Goal: Information Seeking & Learning: Learn about a topic

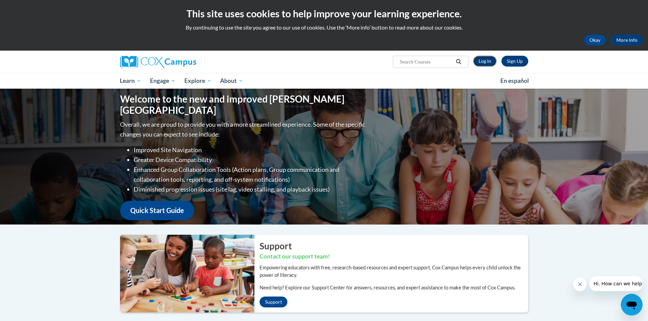
click at [484, 63] on link "Log In" at bounding box center [484, 61] width 23 height 11
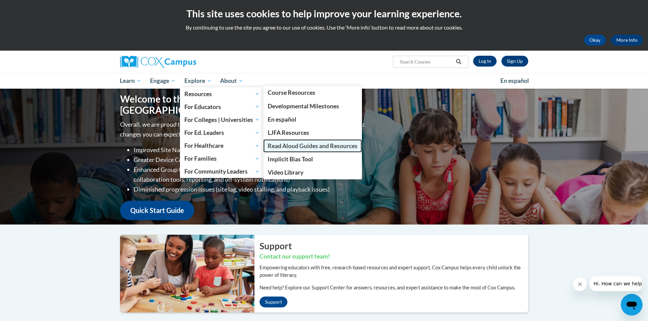
click at [312, 146] on span "Read Aloud Guides and Resources" at bounding box center [313, 145] width 90 height 7
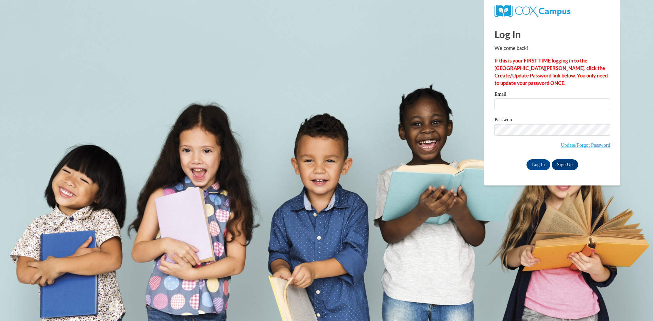
click at [508, 105] on input "Email" at bounding box center [552, 105] width 116 height 12
type input "nhildebrand@dhcdc.com"
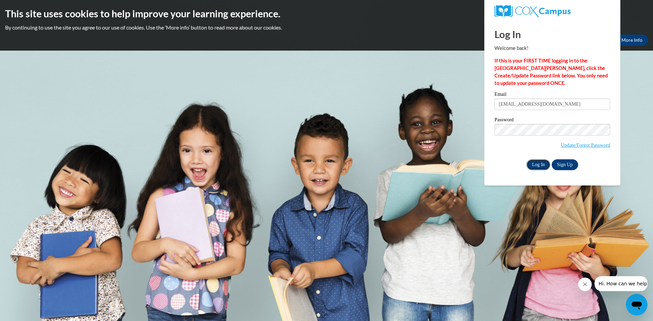
click at [539, 165] on input "Log In" at bounding box center [538, 164] width 24 height 11
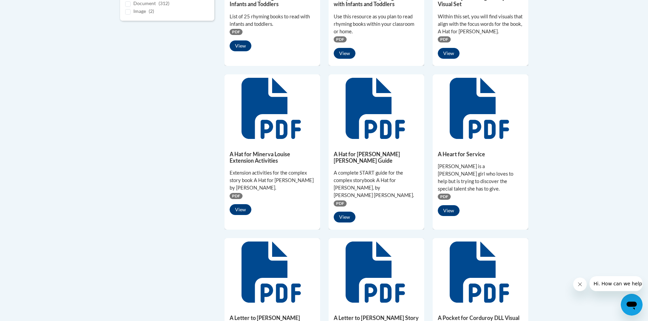
scroll to position [102, 0]
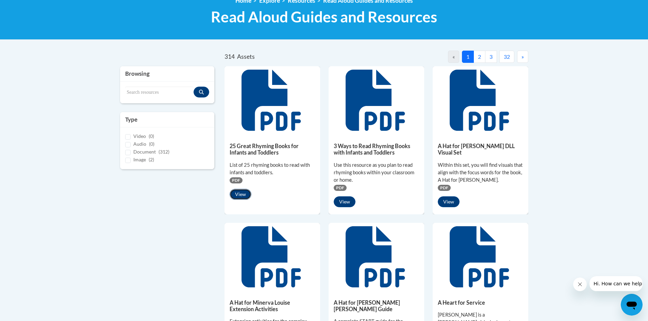
click at [243, 195] on button "View" at bounding box center [241, 194] width 22 height 11
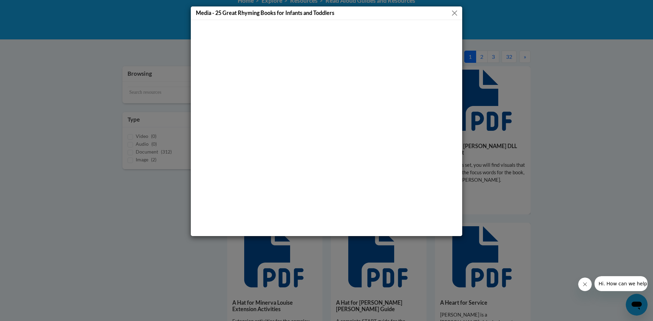
click at [456, 13] on button "Close" at bounding box center [454, 13] width 9 height 9
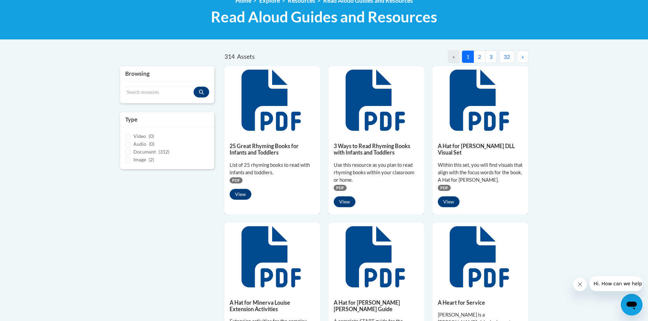
click at [478, 58] on button "2" at bounding box center [479, 57] width 12 height 12
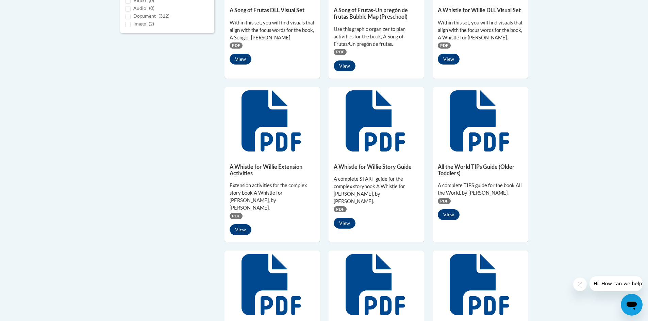
scroll to position [0, 0]
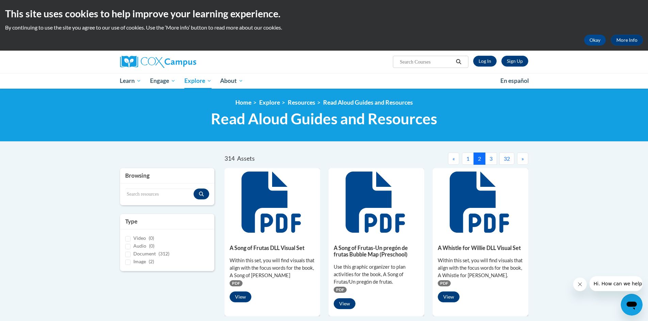
click at [491, 156] on button "3" at bounding box center [491, 159] width 12 height 12
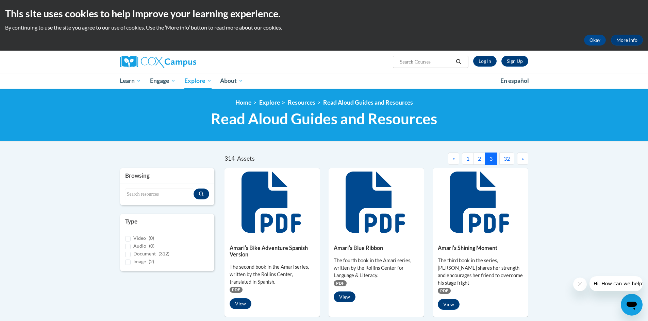
click at [523, 160] on span "»" at bounding box center [522, 158] width 2 height 6
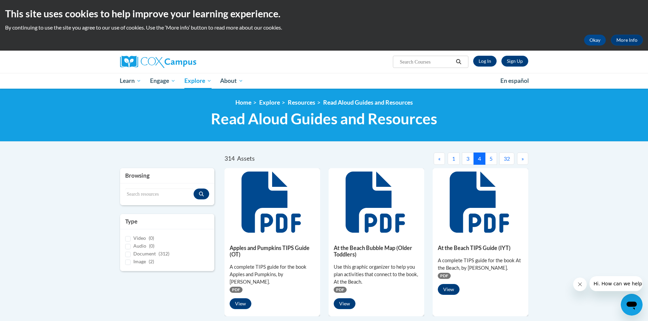
click at [490, 161] on button "5" at bounding box center [491, 159] width 12 height 12
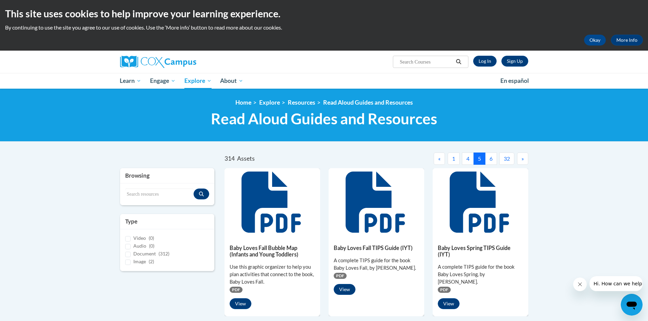
click at [492, 159] on button "6" at bounding box center [491, 159] width 12 height 12
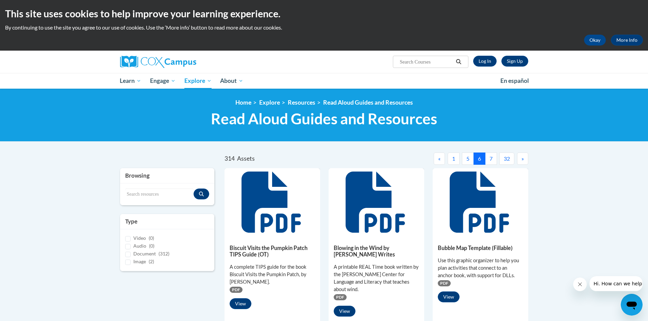
click at [491, 161] on button "7" at bounding box center [491, 159] width 12 height 12
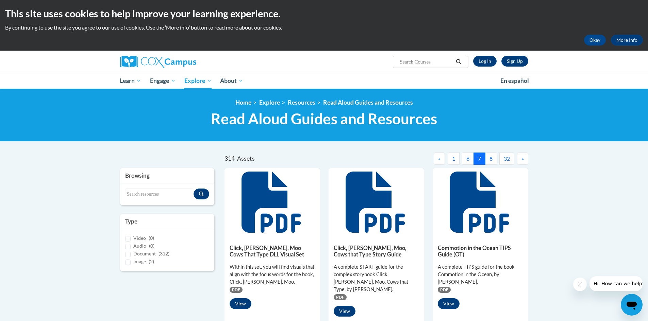
click at [492, 159] on button "8" at bounding box center [491, 159] width 12 height 12
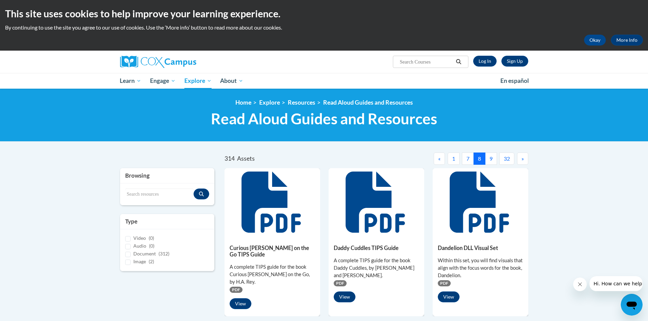
click at [491, 158] on button "9" at bounding box center [491, 159] width 12 height 12
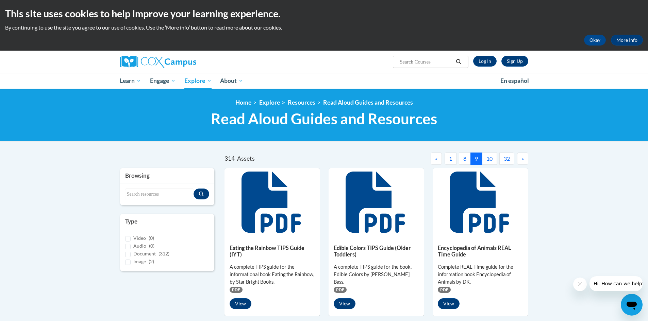
click at [488, 163] on button "10" at bounding box center [489, 159] width 15 height 12
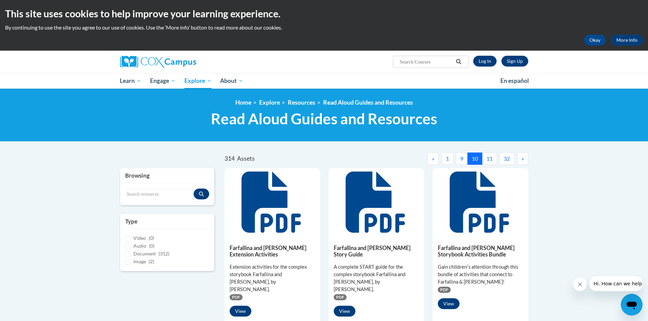
click at [489, 160] on button "11" at bounding box center [489, 159] width 15 height 12
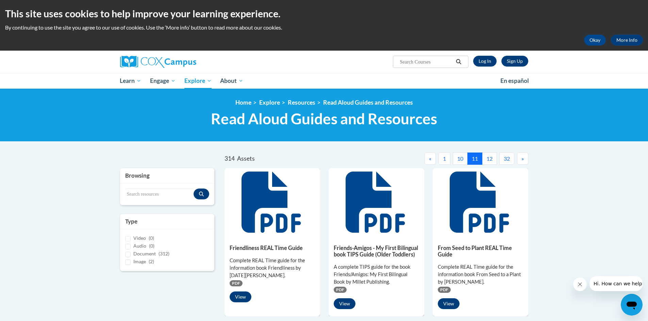
click at [491, 156] on button "12" at bounding box center [489, 159] width 15 height 12
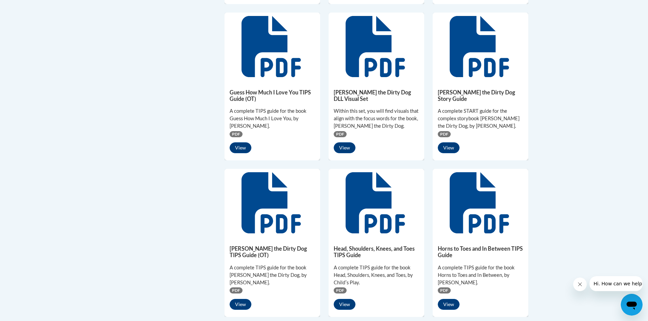
scroll to position [374, 0]
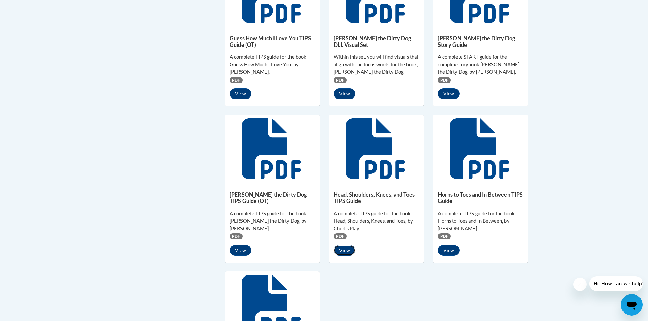
click at [346, 245] on button "View" at bounding box center [345, 250] width 22 height 11
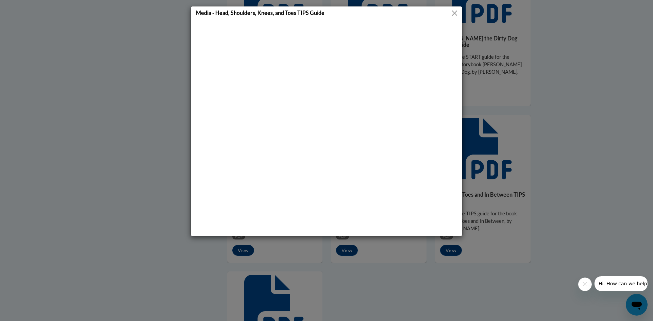
click at [450, 13] on button "Close" at bounding box center [454, 13] width 9 height 9
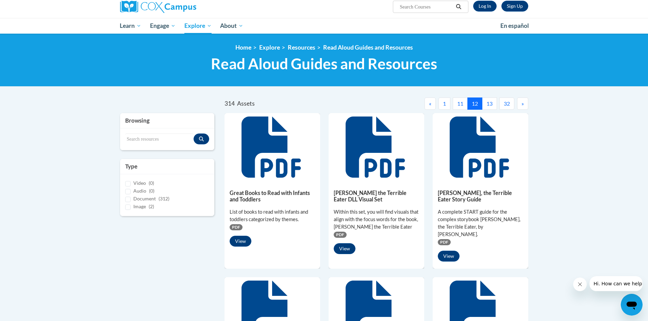
scroll to position [0, 0]
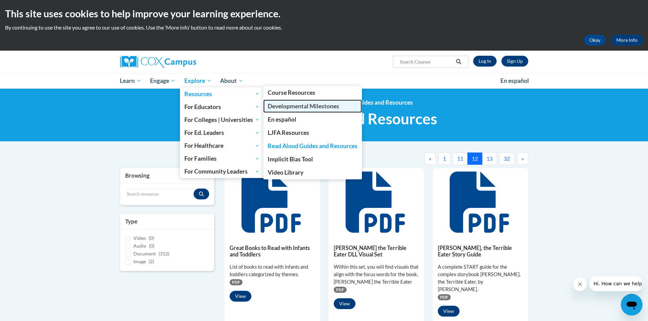
click at [281, 103] on span "Developmental Milestones" at bounding box center [303, 106] width 71 height 7
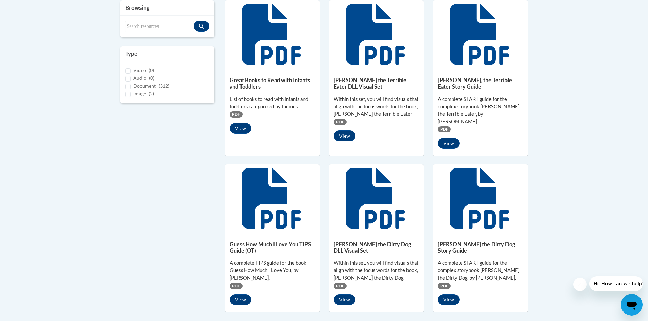
scroll to position [68, 0]
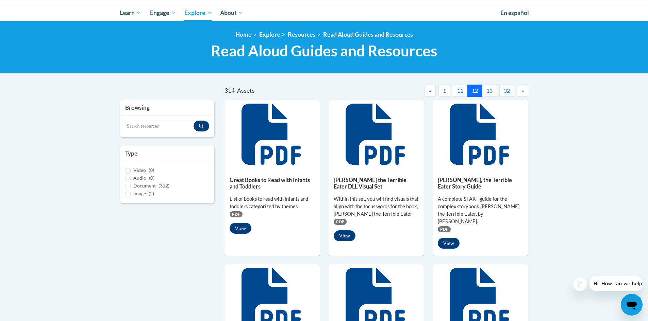
click at [489, 88] on button "13" at bounding box center [489, 91] width 15 height 12
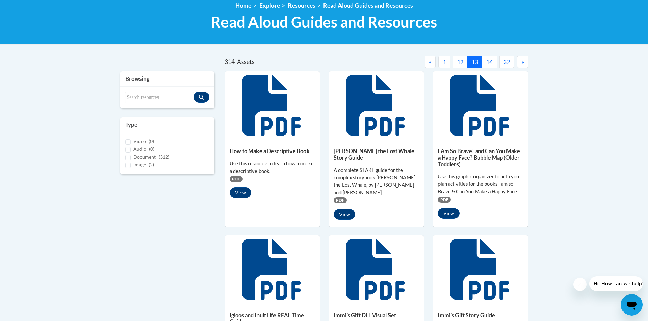
scroll to position [0, 0]
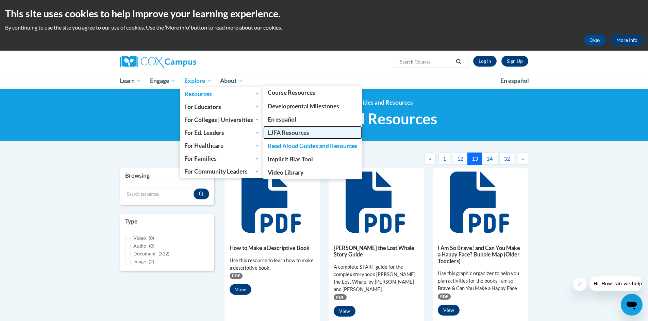
click at [301, 133] on span "LJFA Resources" at bounding box center [288, 132] width 41 height 7
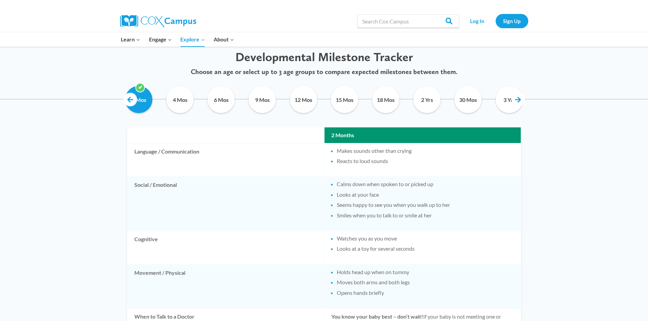
scroll to position [340, 0]
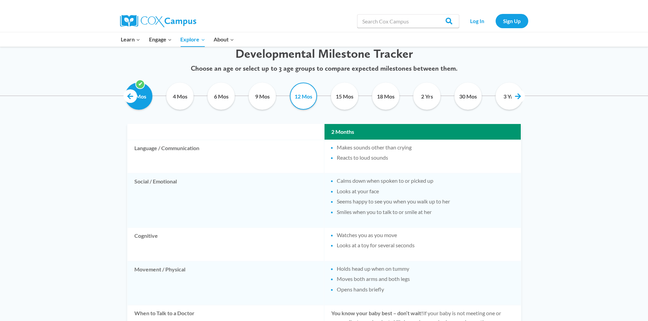
click at [298, 99] on input "12 Mos" at bounding box center [303, 96] width 31 height 27
checkbox input "true"
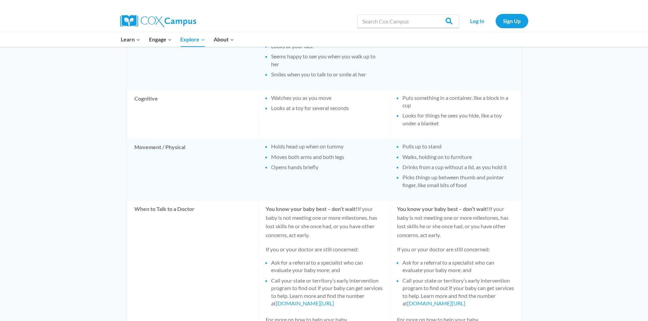
scroll to position [486, 0]
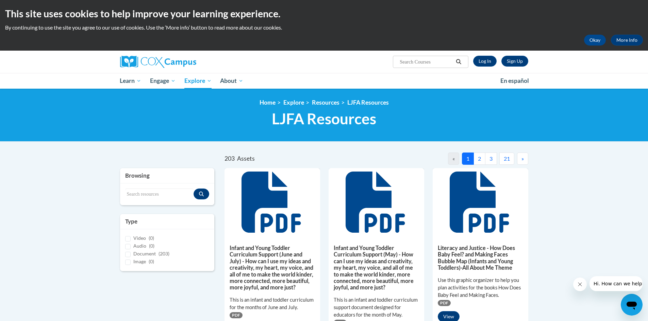
click at [481, 156] on button "2" at bounding box center [479, 159] width 12 height 12
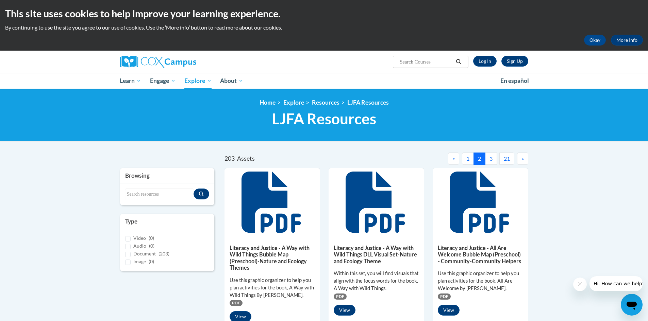
click at [492, 160] on button "3" at bounding box center [491, 159] width 12 height 12
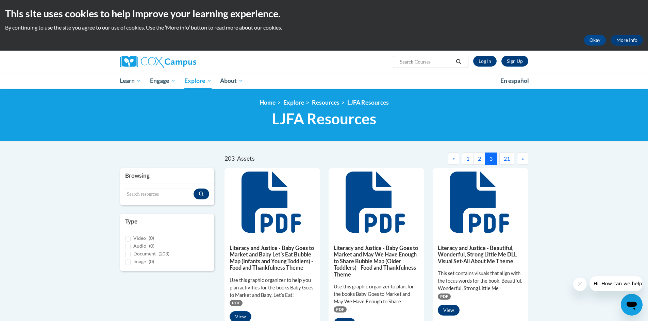
click at [522, 161] on span "»" at bounding box center [522, 158] width 2 height 6
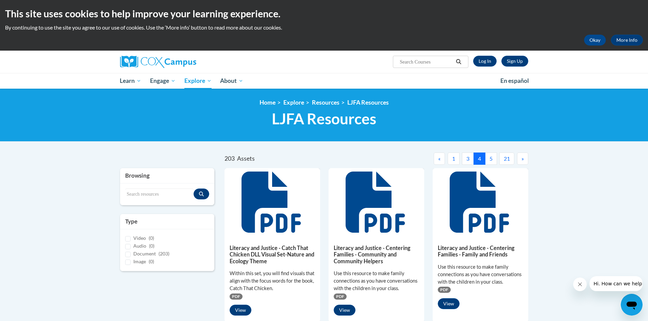
click at [491, 160] on button "5" at bounding box center [491, 159] width 12 height 12
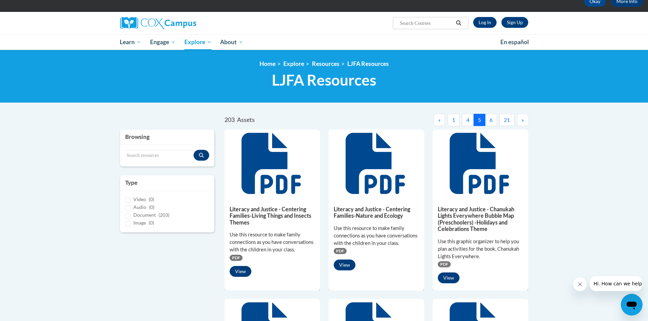
scroll to position [34, 0]
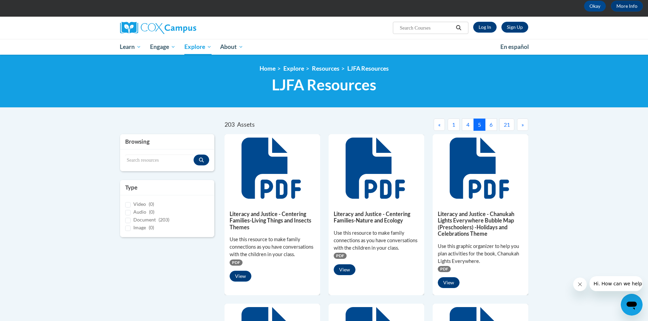
click at [491, 125] on button "6" at bounding box center [491, 125] width 12 height 12
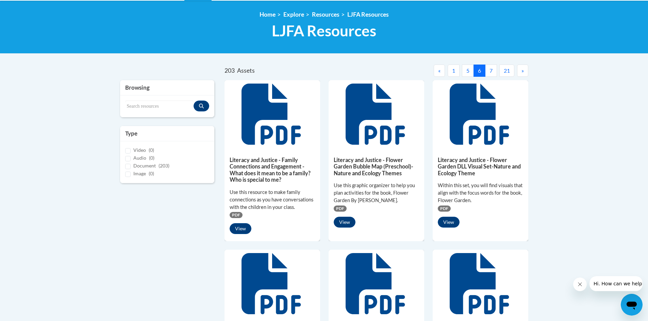
scroll to position [0, 0]
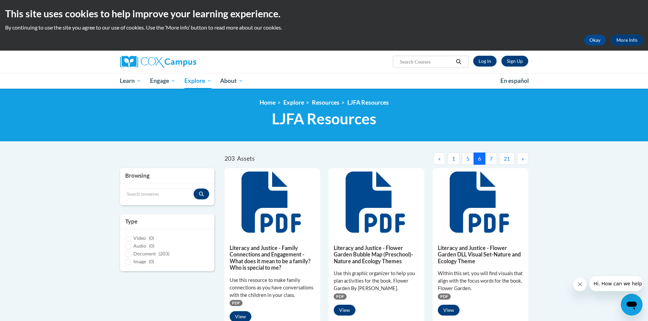
click at [491, 160] on button "7" at bounding box center [491, 159] width 12 height 12
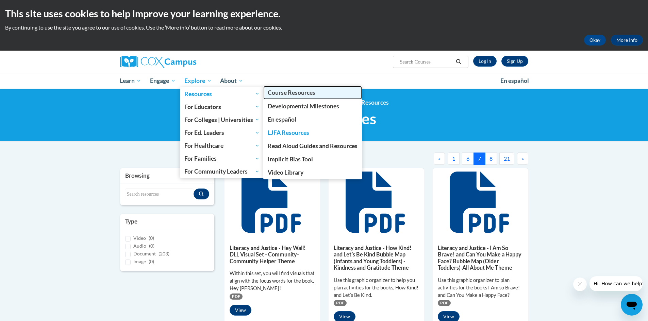
click at [308, 91] on span "Course Resources" at bounding box center [292, 92] width 48 height 7
click at [309, 94] on span "Course Resources" at bounding box center [292, 92] width 48 height 7
click at [310, 93] on span "Course Resources" at bounding box center [292, 92] width 48 height 7
click at [295, 91] on span "Course Resources" at bounding box center [292, 92] width 48 height 7
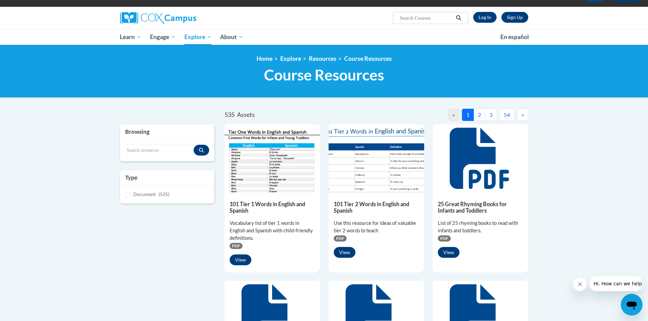
scroll to position [170, 0]
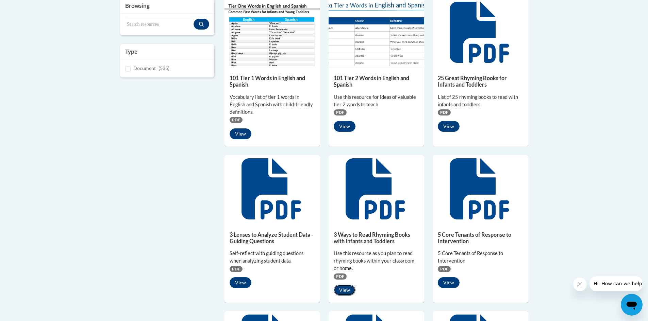
click at [349, 292] on button "View" at bounding box center [345, 290] width 22 height 11
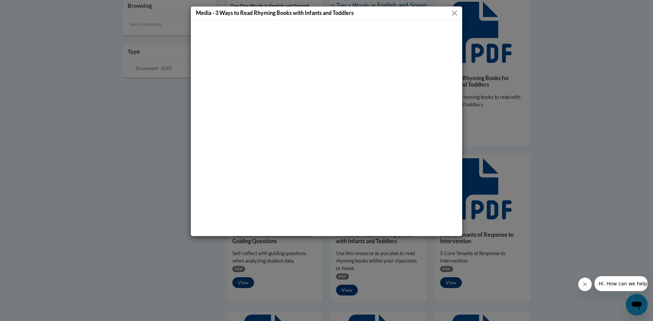
click at [456, 14] on button "Close" at bounding box center [454, 13] width 9 height 9
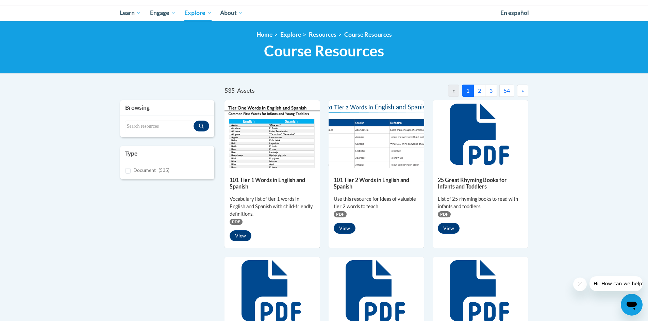
scroll to position [0, 0]
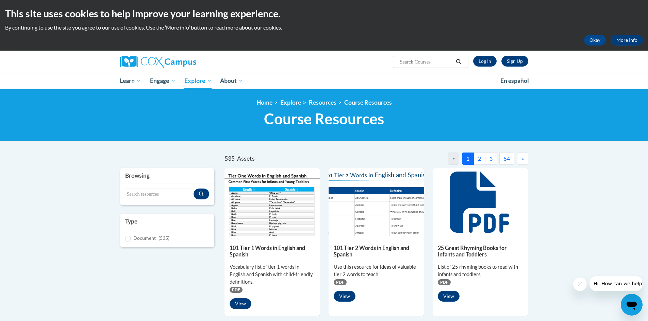
click at [478, 160] on button "2" at bounding box center [479, 159] width 12 height 12
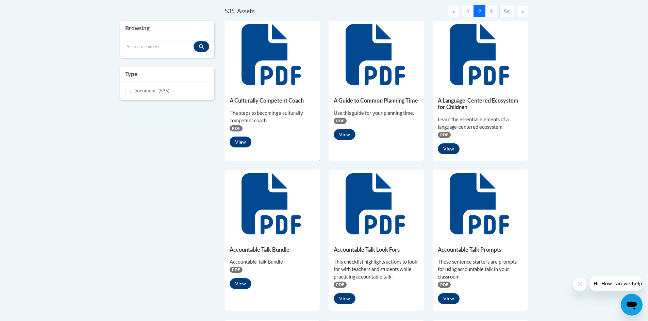
scroll to position [170, 0]
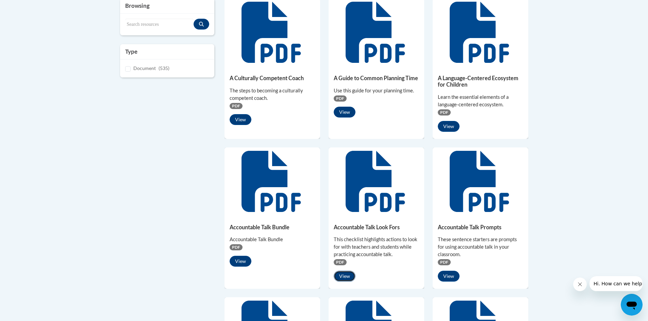
click at [343, 275] on button "View" at bounding box center [345, 276] width 22 height 11
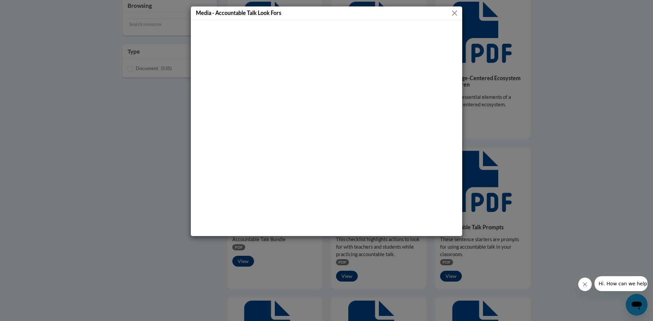
click at [457, 13] on button "Close" at bounding box center [454, 13] width 9 height 9
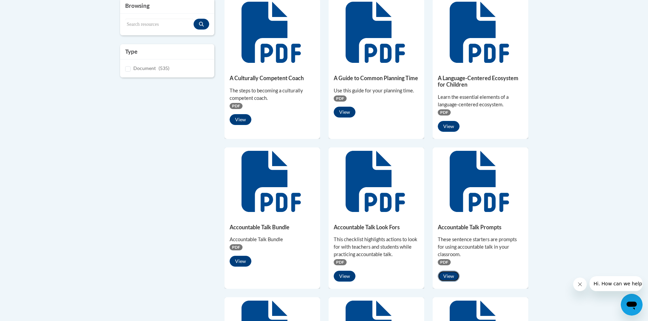
click at [450, 276] on button "View" at bounding box center [449, 276] width 22 height 11
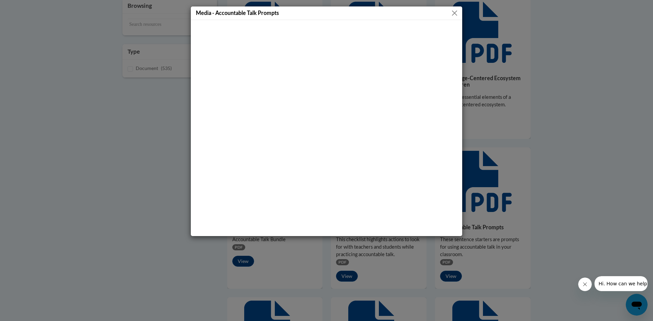
click at [454, 10] on button "Close" at bounding box center [454, 13] width 9 height 9
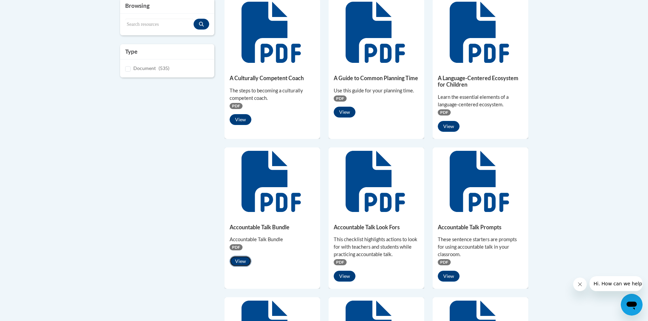
click at [237, 258] on button "View" at bounding box center [241, 261] width 22 height 11
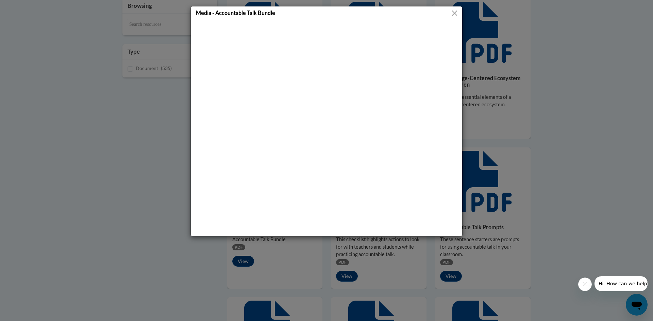
click at [451, 16] on button "Close" at bounding box center [454, 13] width 9 height 9
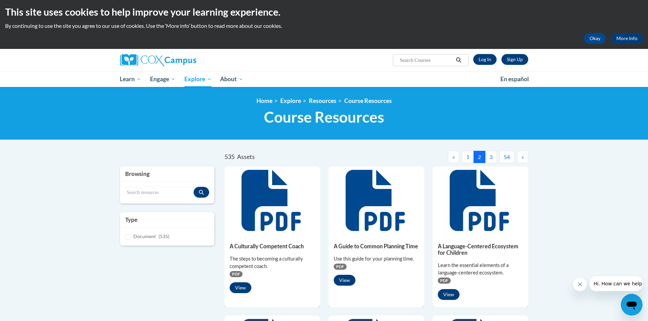
scroll to position [0, 0]
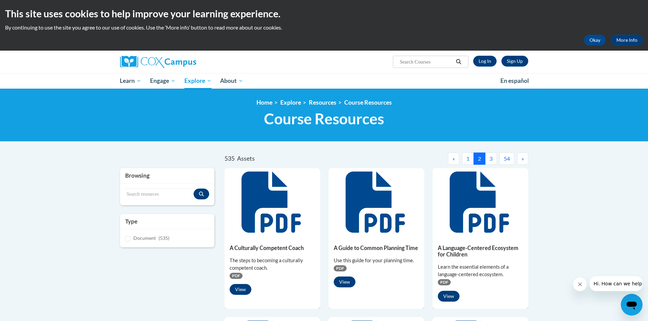
click at [489, 161] on button "3" at bounding box center [491, 159] width 12 height 12
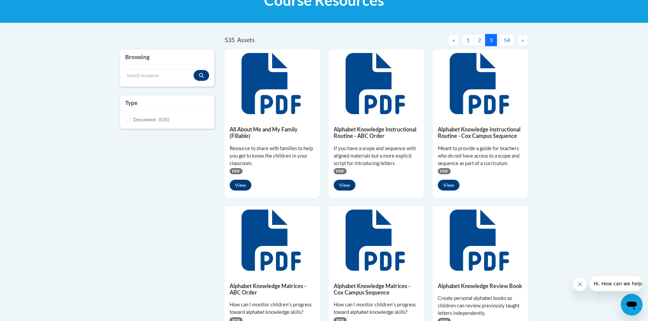
scroll to position [102, 0]
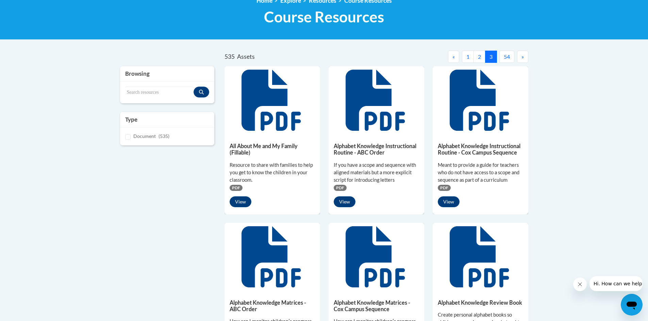
click at [527, 57] on button "»" at bounding box center [522, 57] width 11 height 12
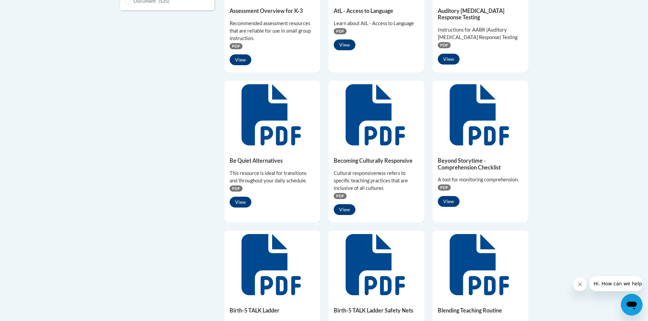
scroll to position [238, 0]
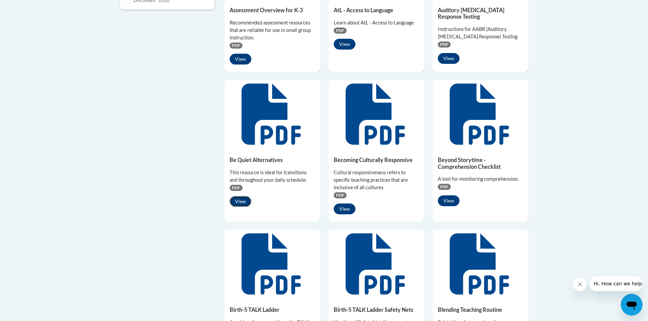
click at [244, 201] on button "View" at bounding box center [241, 201] width 22 height 11
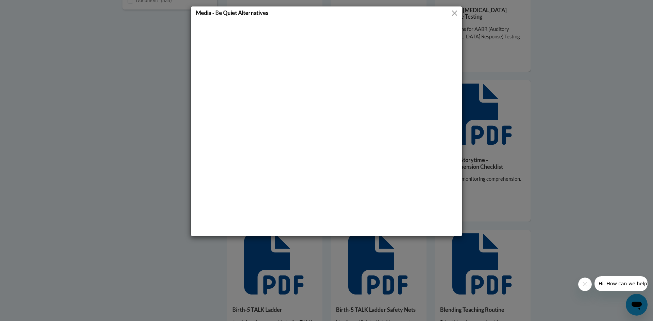
click at [454, 12] on button "Close" at bounding box center [454, 13] width 9 height 9
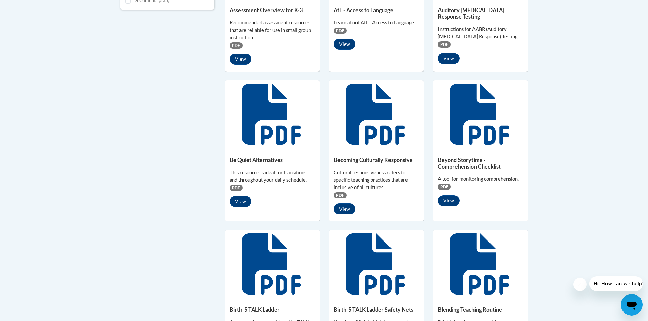
click at [268, 114] on icon at bounding box center [270, 114] width 59 height 61
click at [239, 200] on button "View" at bounding box center [241, 201] width 22 height 11
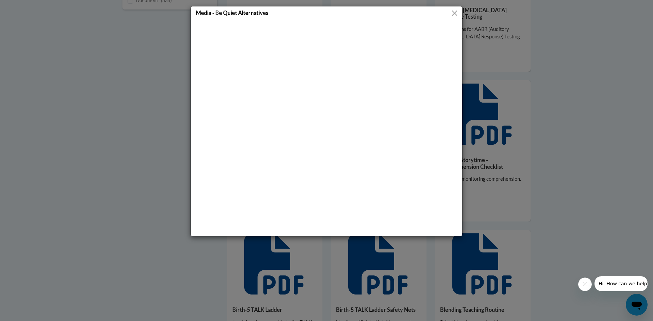
drag, startPoint x: 460, startPoint y: 11, endPoint x: 456, endPoint y: 13, distance: 4.3
click at [456, 13] on div "Media - Be Quiet Alternatives" at bounding box center [326, 13] width 271 height 14
click at [456, 13] on button "Close" at bounding box center [454, 13] width 9 height 9
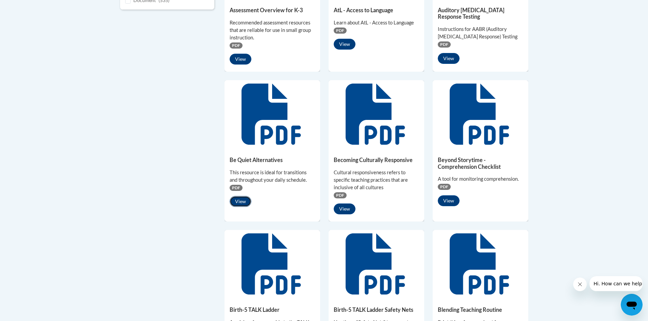
click at [237, 202] on button "View" at bounding box center [241, 201] width 22 height 11
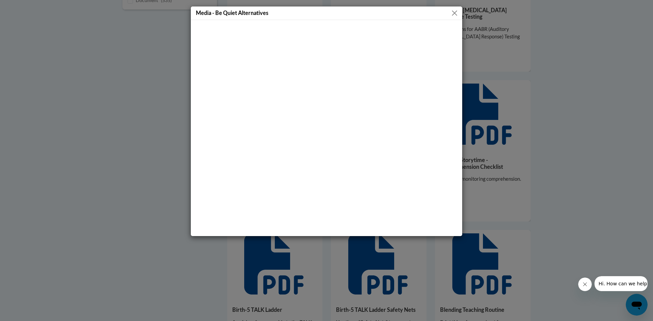
click at [453, 12] on button "Close" at bounding box center [454, 13] width 9 height 9
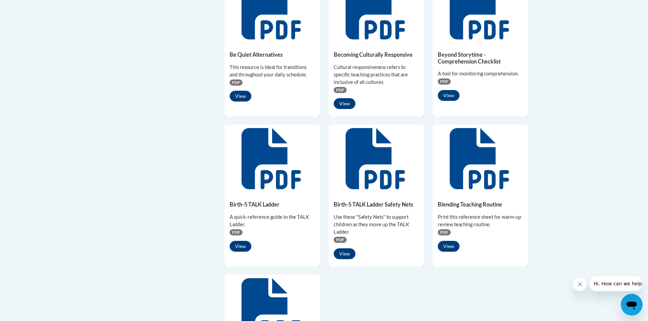
scroll to position [408, 0]
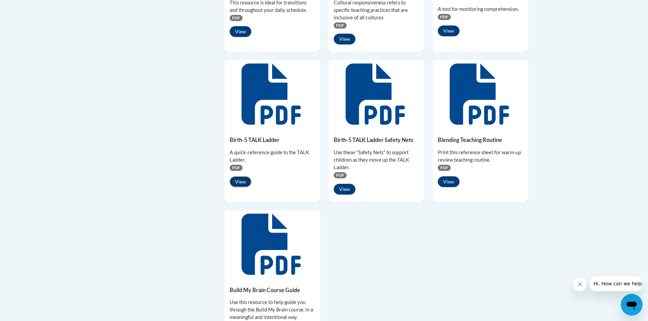
click at [238, 178] on button "View" at bounding box center [241, 181] width 22 height 11
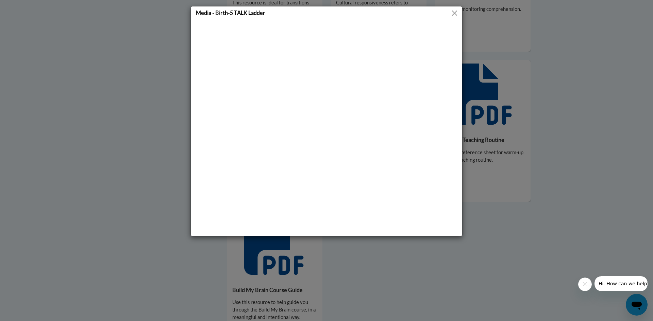
click at [454, 13] on button "Close" at bounding box center [454, 13] width 9 height 9
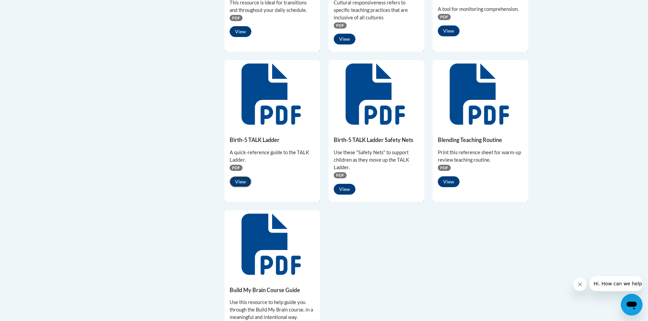
click at [243, 179] on button "View" at bounding box center [241, 181] width 22 height 11
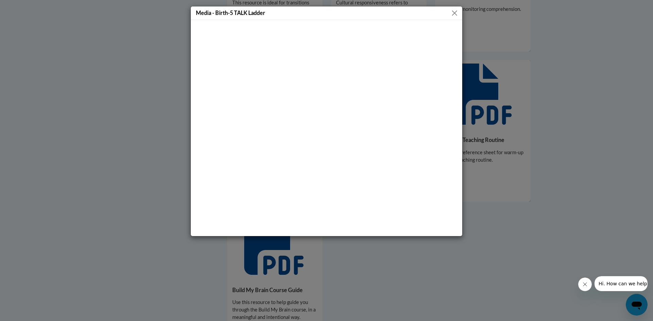
click at [457, 11] on button "Close" at bounding box center [454, 13] width 9 height 9
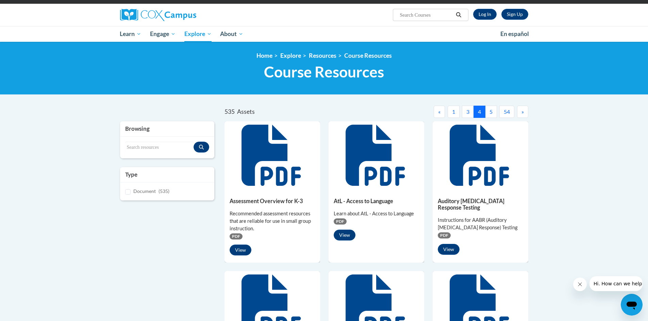
scroll to position [0, 0]
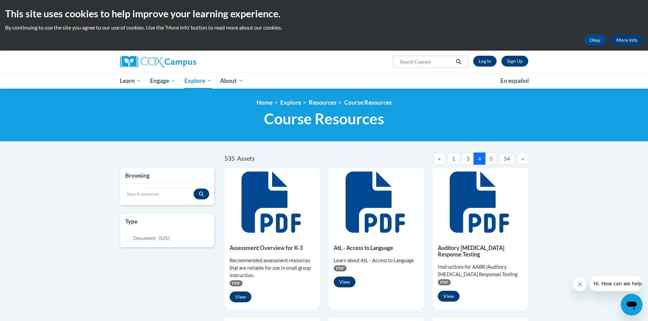
click at [491, 161] on button "5" at bounding box center [491, 159] width 12 height 12
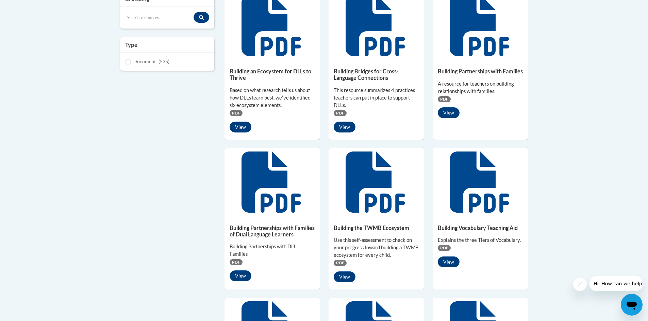
scroll to position [102, 0]
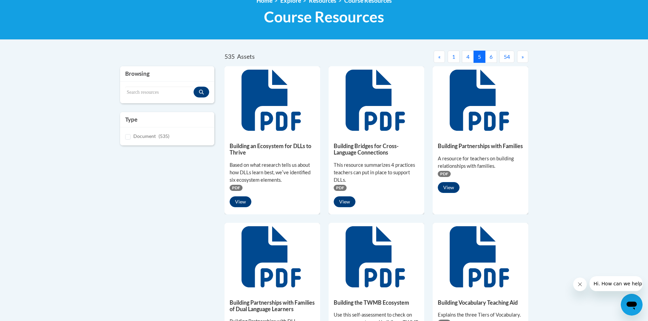
click at [489, 56] on button "6" at bounding box center [491, 57] width 12 height 12
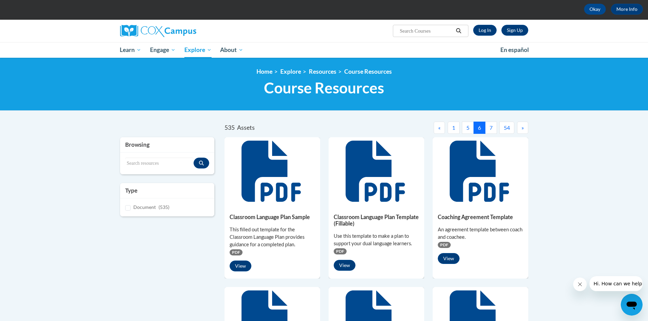
scroll to position [0, 0]
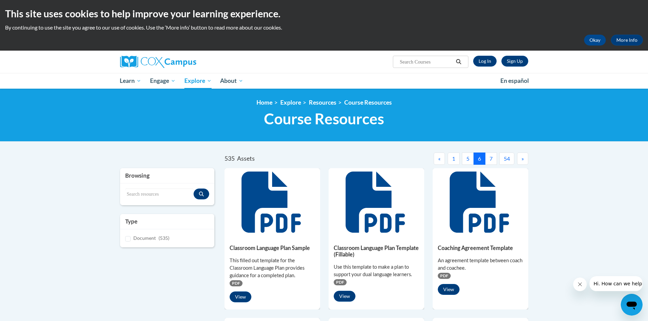
click at [493, 160] on button "7" at bounding box center [491, 159] width 12 height 12
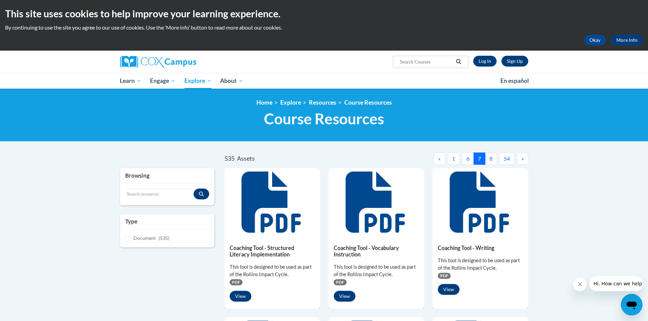
click at [492, 160] on button "8" at bounding box center [491, 159] width 12 height 12
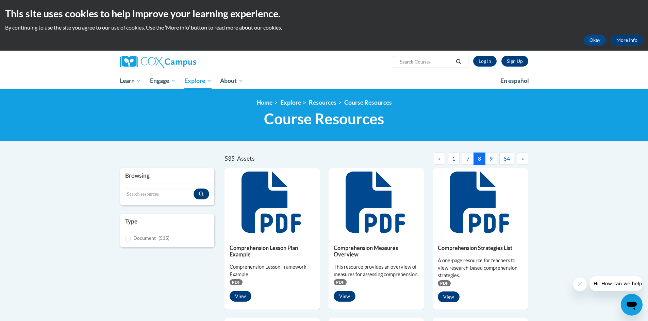
click at [489, 158] on button "9" at bounding box center [491, 159] width 12 height 12
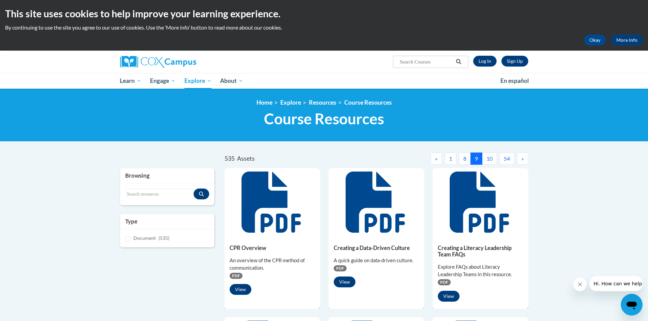
click at [488, 159] on button "10" at bounding box center [489, 159] width 15 height 12
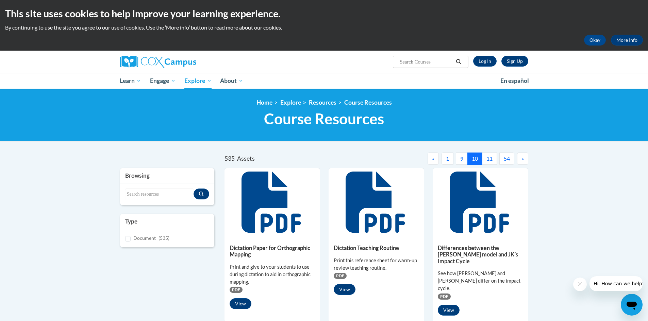
click at [489, 158] on button "11" at bounding box center [489, 159] width 15 height 12
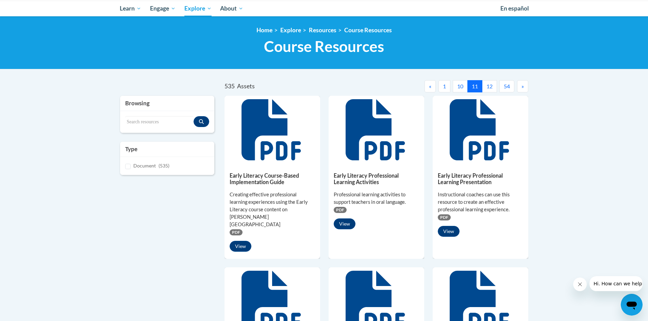
scroll to position [68, 0]
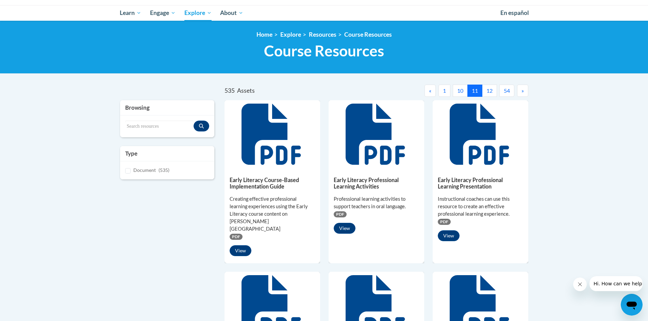
click at [521, 89] on span "»" at bounding box center [522, 90] width 2 height 6
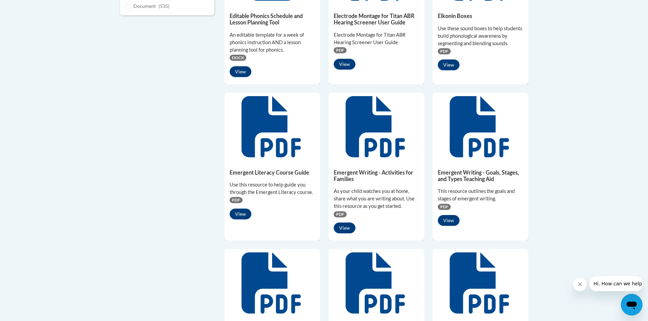
scroll to position [272, 0]
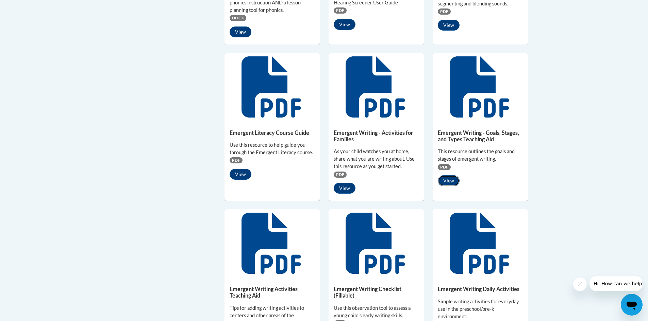
click at [455, 181] on button "View" at bounding box center [449, 180] width 22 height 11
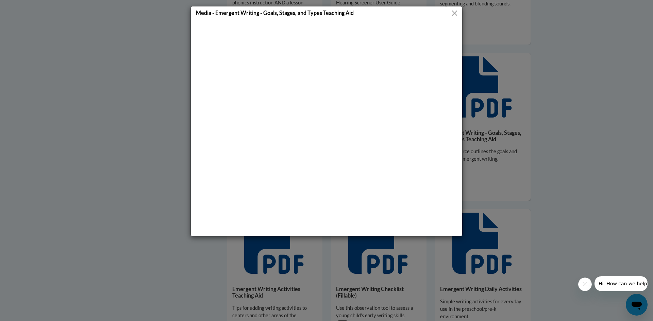
click at [456, 9] on button "Close" at bounding box center [454, 13] width 9 height 9
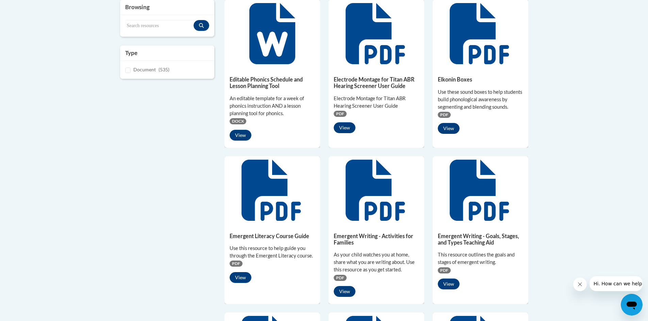
scroll to position [0, 0]
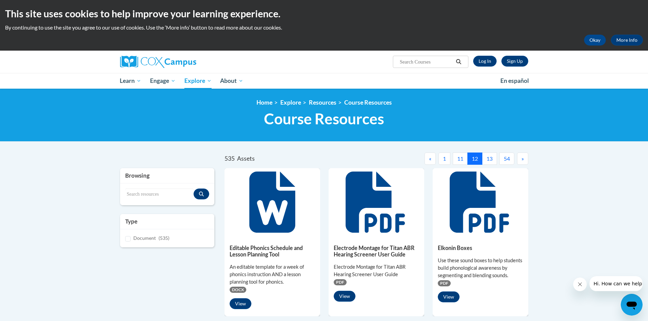
click at [488, 157] on button "13" at bounding box center [489, 159] width 15 height 12
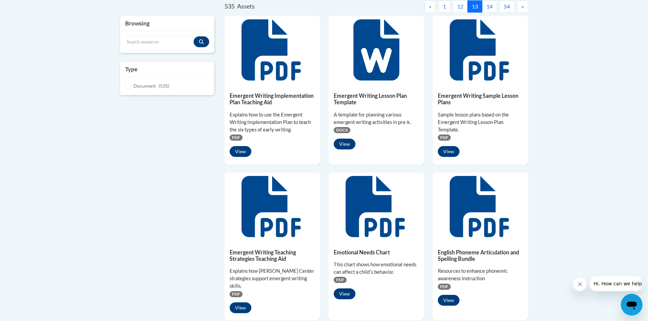
scroll to position [34, 0]
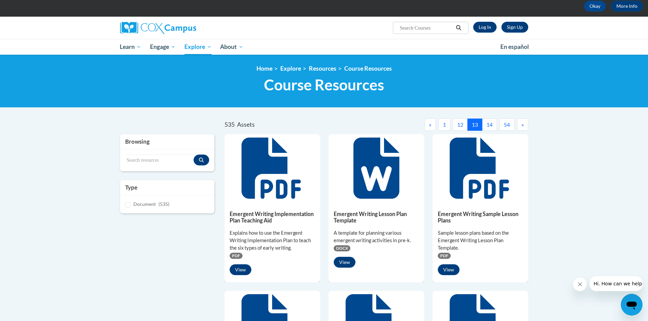
click at [489, 122] on button "14" at bounding box center [489, 125] width 15 height 12
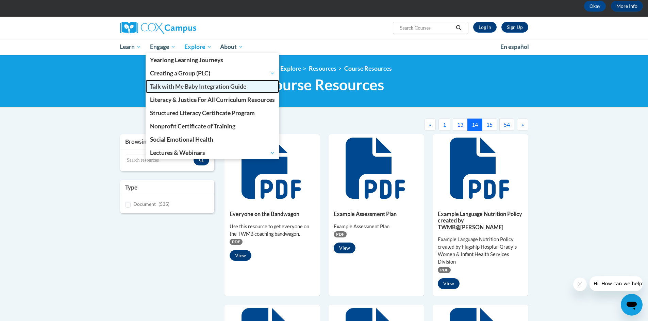
click at [233, 88] on span "Talk with Me Baby Integration Guide" at bounding box center [198, 86] width 96 height 7
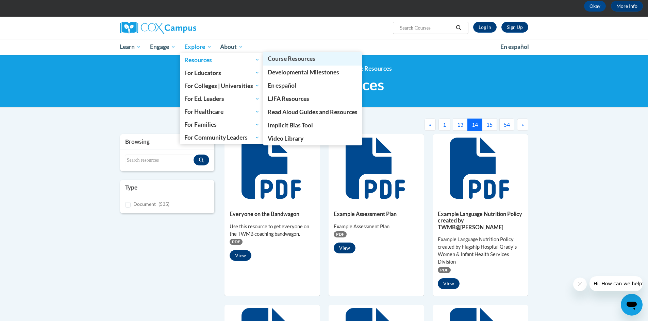
click at [287, 60] on span "Course Resources" at bounding box center [292, 58] width 48 height 7
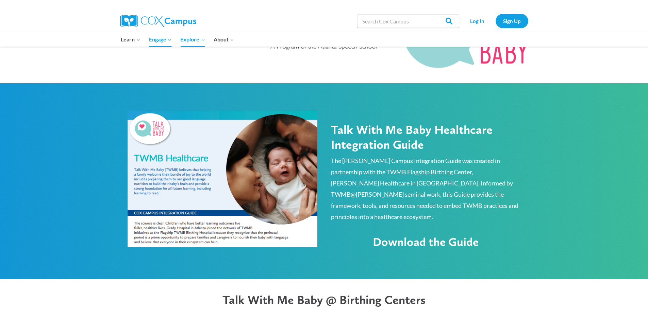
scroll to position [374, 0]
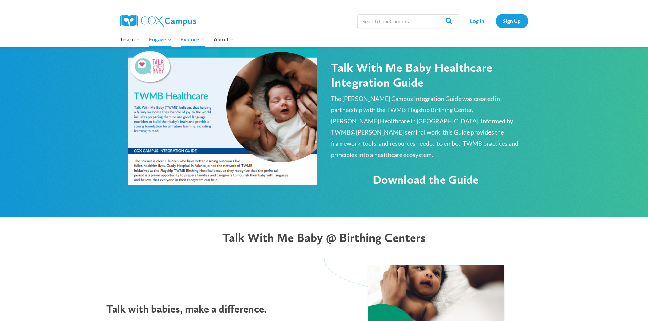
click at [417, 173] on span "Download the Guide" at bounding box center [426, 180] width 106 height 14
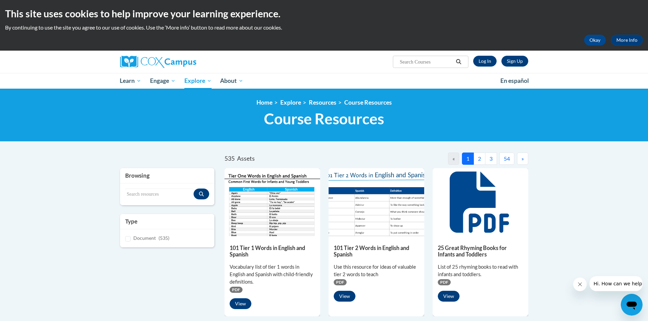
click at [498, 156] on ul "1 2 3 54" at bounding box center [488, 159] width 52 height 12
click at [505, 156] on button "54" at bounding box center [506, 159] width 15 height 12
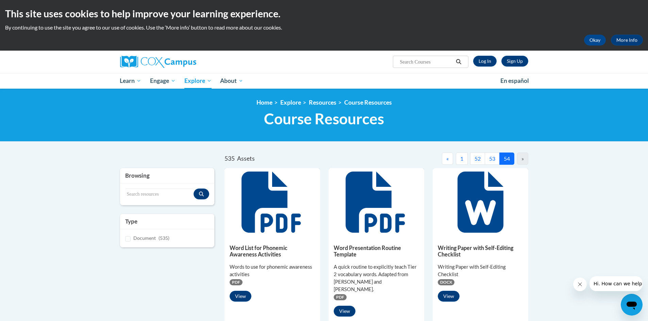
click at [491, 157] on button "53" at bounding box center [492, 159] width 15 height 12
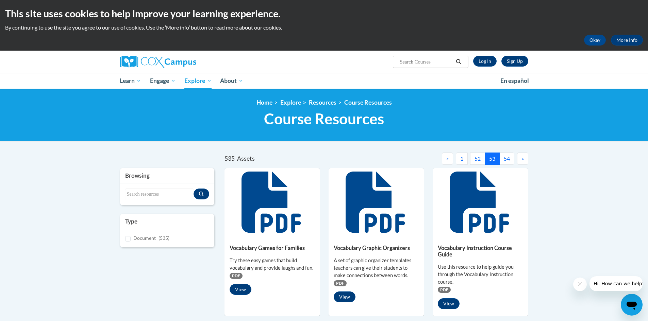
click at [476, 157] on button "52" at bounding box center [477, 159] width 15 height 12
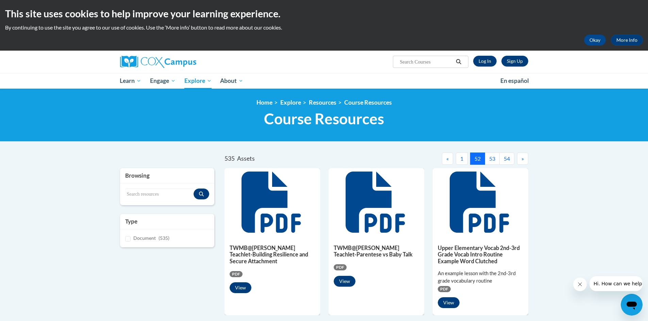
click at [442, 155] on button "«" at bounding box center [447, 159] width 11 height 12
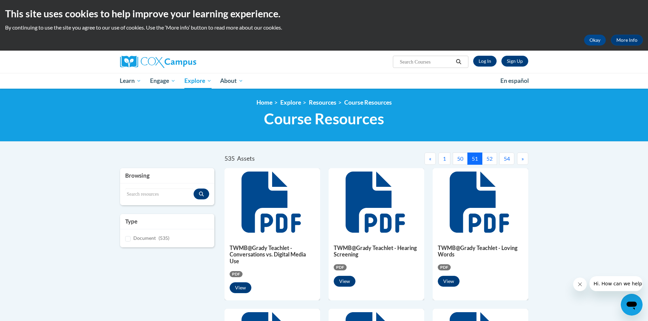
click at [428, 156] on button "«" at bounding box center [429, 159] width 11 height 12
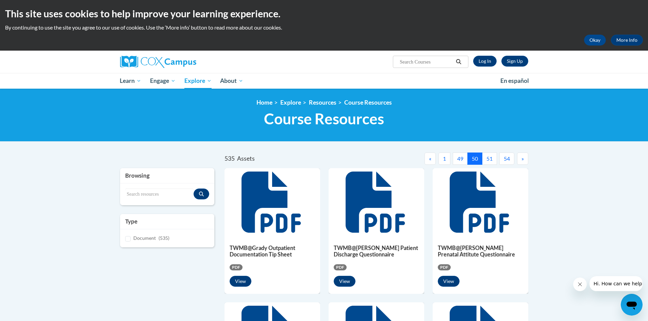
click at [428, 154] on button "«" at bounding box center [429, 159] width 11 height 12
click at [428, 152] on div at bounding box center [324, 152] width 428 height 0
click at [430, 159] on button "«" at bounding box center [429, 159] width 11 height 12
click at [430, 157] on button "«" at bounding box center [429, 159] width 11 height 12
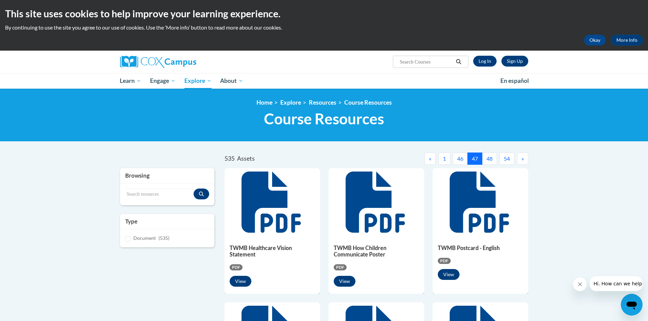
click at [430, 157] on button "«" at bounding box center [429, 159] width 11 height 12
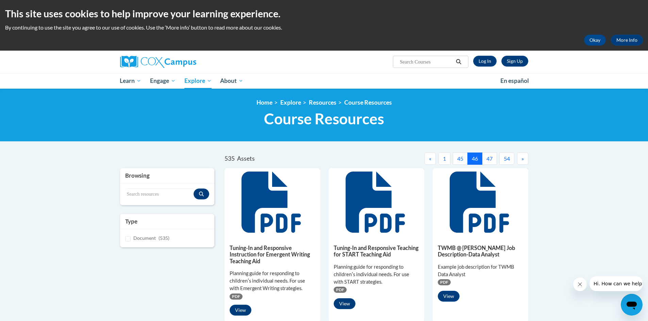
click at [431, 158] on button "«" at bounding box center [429, 159] width 11 height 12
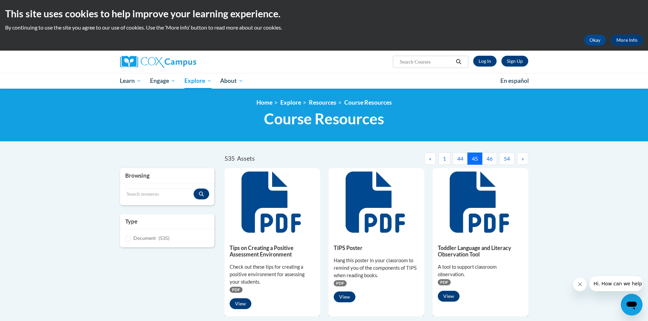
click at [431, 158] on button "«" at bounding box center [429, 159] width 11 height 12
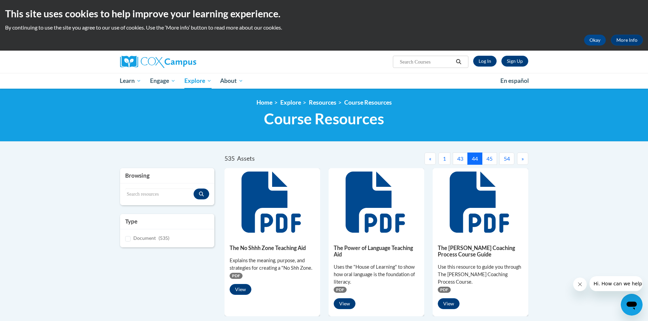
click at [431, 157] on button "«" at bounding box center [429, 159] width 11 height 12
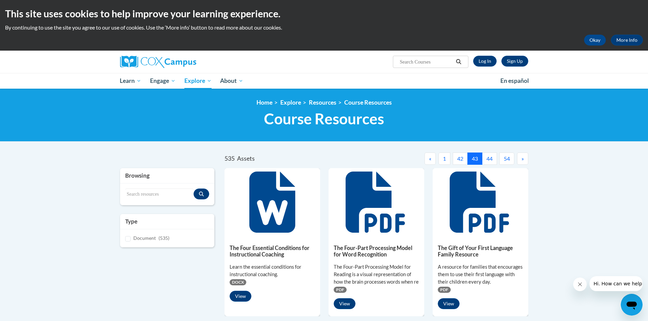
click at [431, 157] on button "«" at bounding box center [429, 159] width 11 height 12
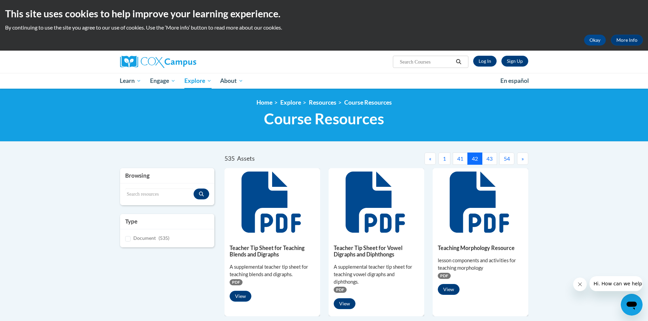
click at [431, 157] on button "«" at bounding box center [429, 159] width 11 height 12
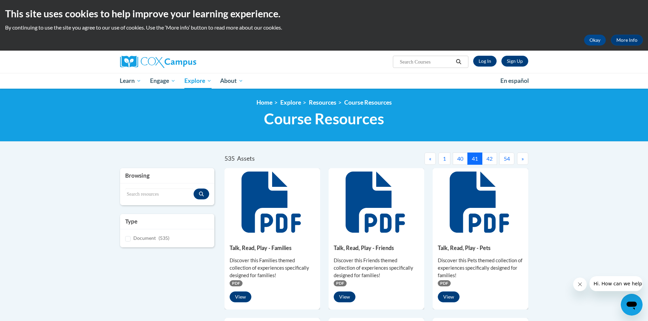
click at [431, 158] on button "«" at bounding box center [429, 159] width 11 height 12
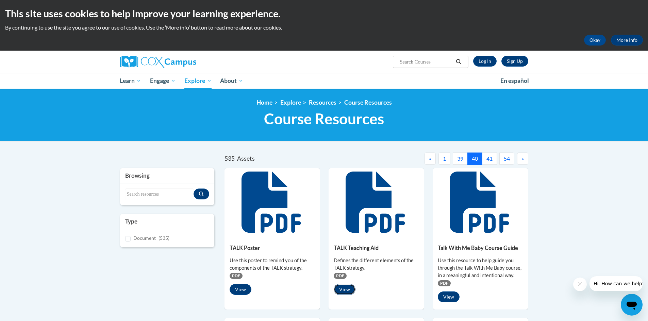
click at [344, 289] on button "View" at bounding box center [345, 289] width 22 height 11
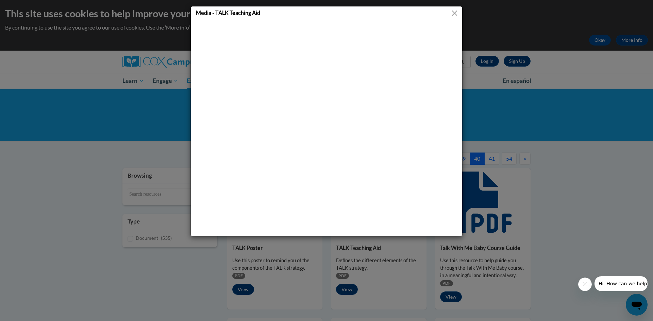
click at [455, 13] on button "Close" at bounding box center [454, 13] width 9 height 9
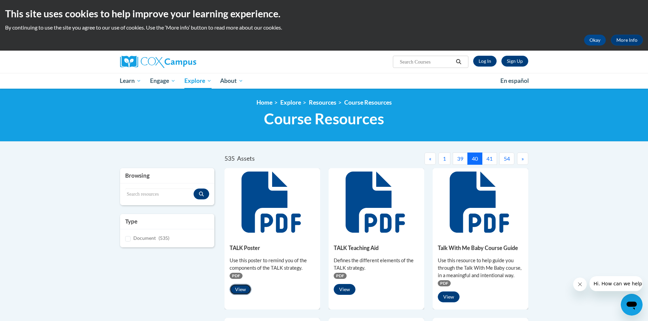
click at [240, 285] on button "View" at bounding box center [241, 289] width 22 height 11
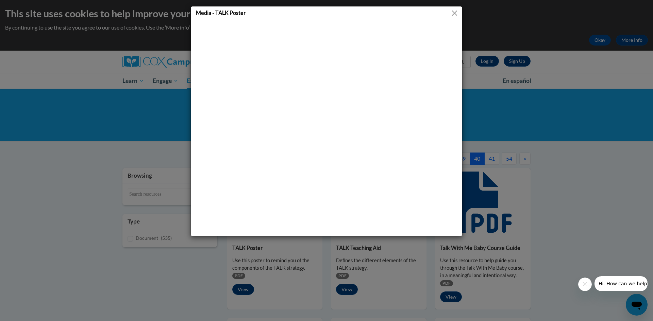
click at [451, 14] on button "Close" at bounding box center [454, 13] width 9 height 9
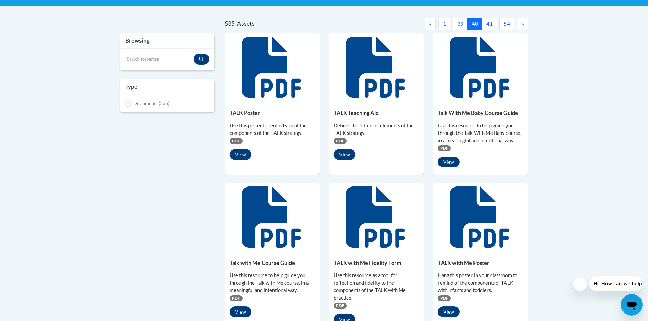
scroll to position [136, 0]
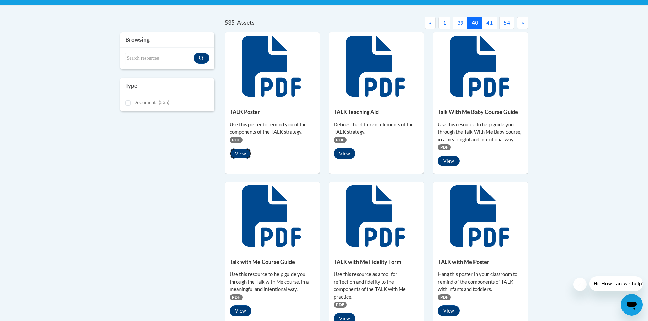
click at [240, 156] on button "View" at bounding box center [241, 153] width 22 height 11
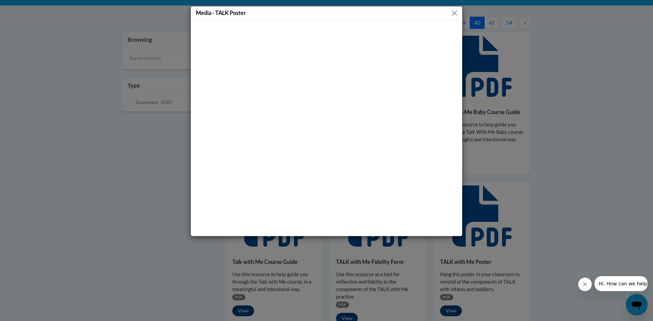
click at [455, 12] on button "Close" at bounding box center [454, 13] width 9 height 9
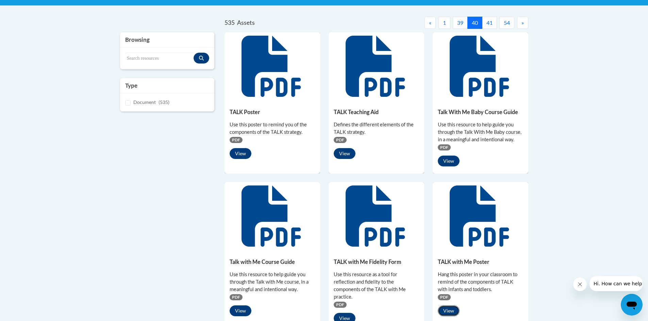
click at [450, 308] on button "View" at bounding box center [449, 311] width 22 height 11
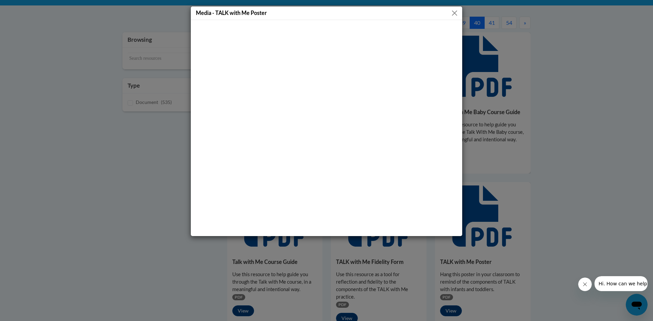
click at [454, 12] on button "Close" at bounding box center [454, 13] width 9 height 9
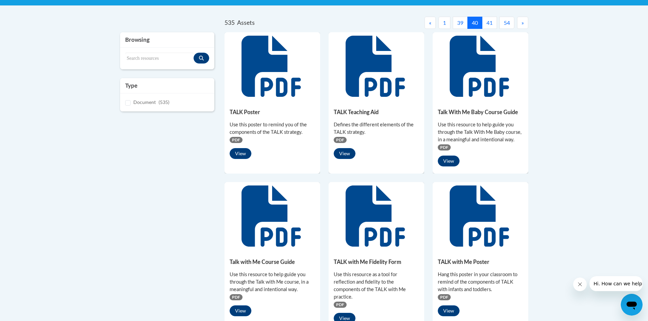
click at [461, 24] on button "39" at bounding box center [460, 23] width 15 height 12
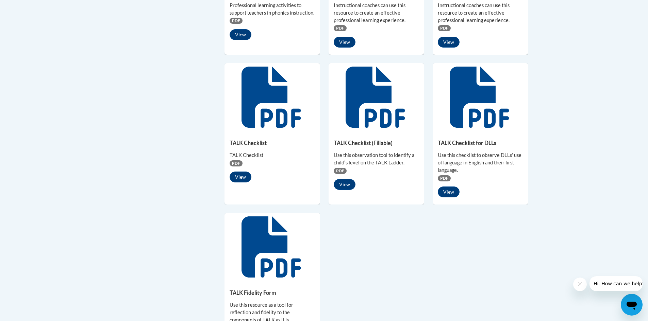
scroll to position [442, 0]
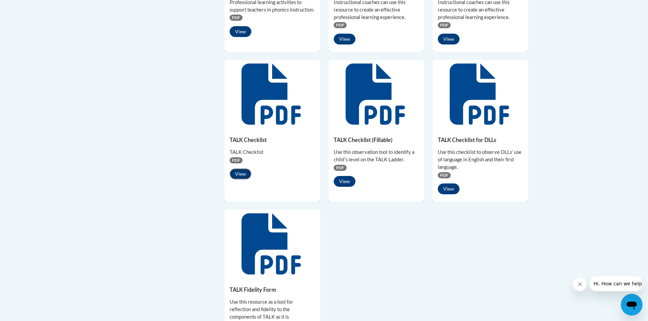
click at [238, 169] on button "View" at bounding box center [241, 174] width 22 height 11
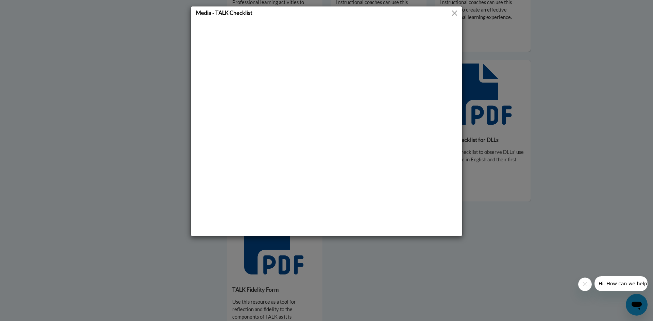
click at [455, 13] on button "Close" at bounding box center [454, 13] width 9 height 9
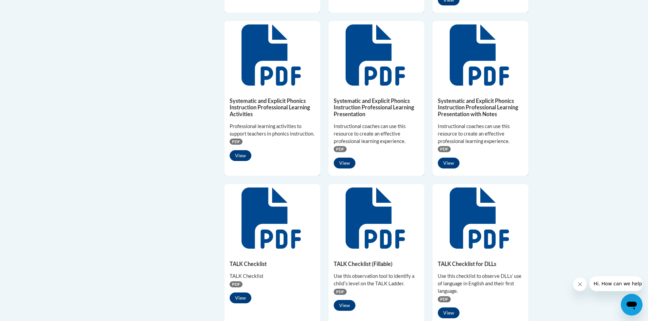
scroll to position [408, 0]
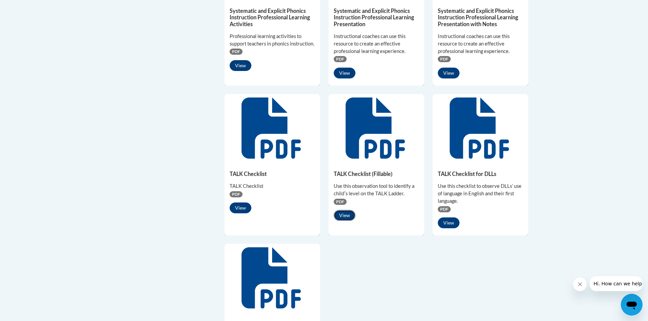
click at [343, 210] on button "View" at bounding box center [345, 215] width 22 height 11
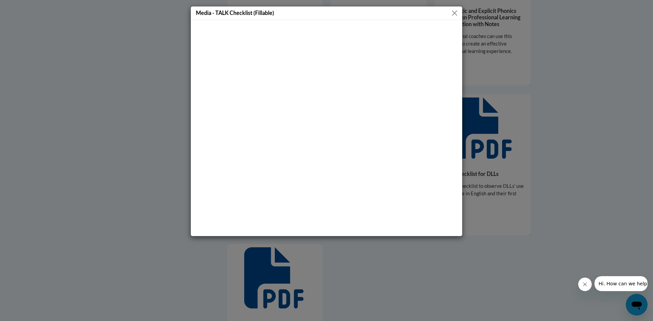
click at [453, 14] on button "Close" at bounding box center [454, 13] width 9 height 9
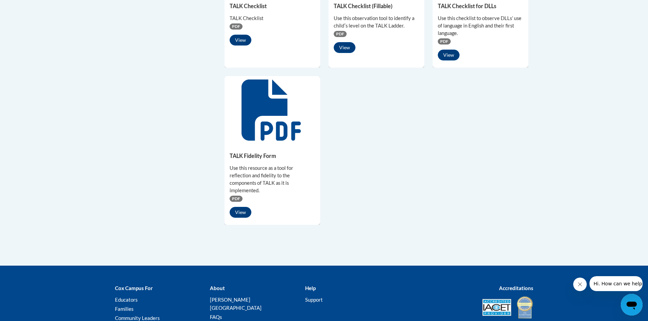
scroll to position [578, 0]
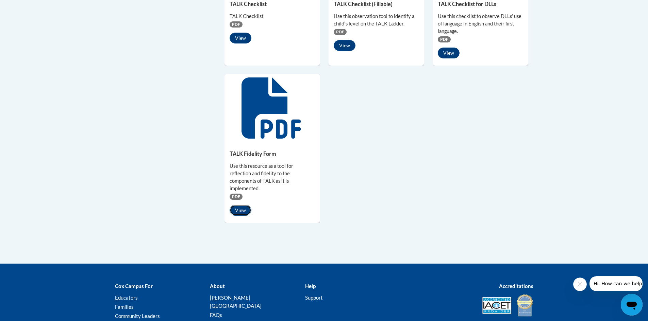
click at [243, 205] on button "View" at bounding box center [241, 210] width 22 height 11
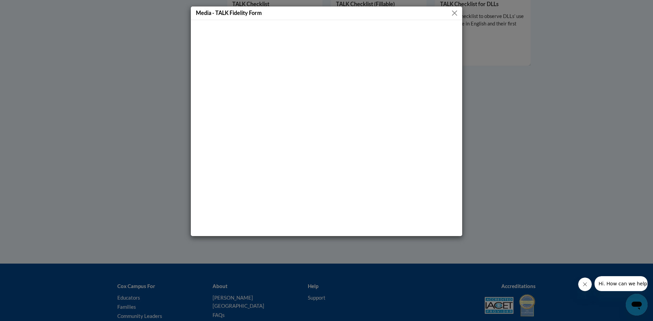
click at [453, 16] on button "Close" at bounding box center [454, 13] width 9 height 9
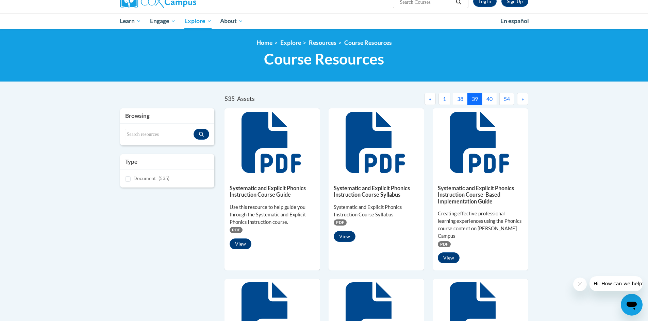
scroll to position [0, 0]
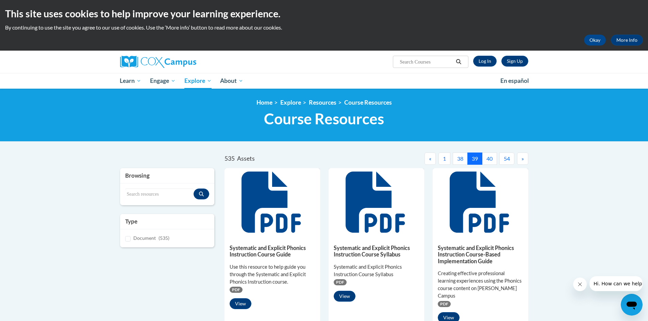
click at [458, 159] on button "38" at bounding box center [460, 159] width 15 height 12
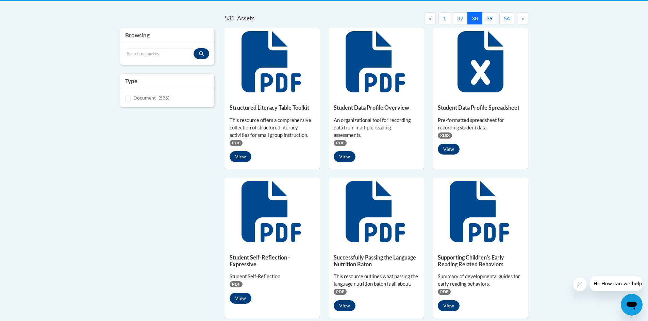
scroll to position [34, 0]
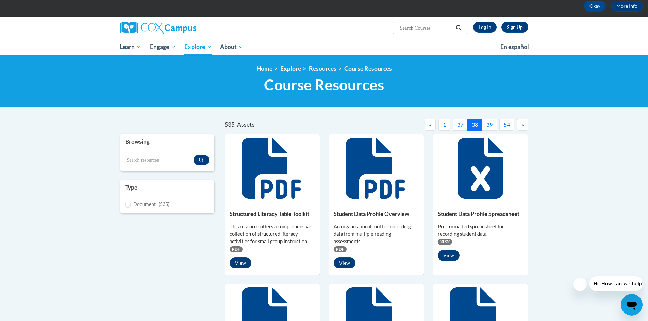
click at [459, 125] on button "37" at bounding box center [460, 125] width 15 height 12
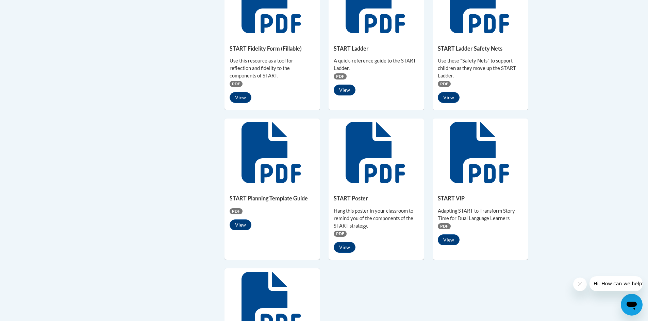
scroll to position [374, 0]
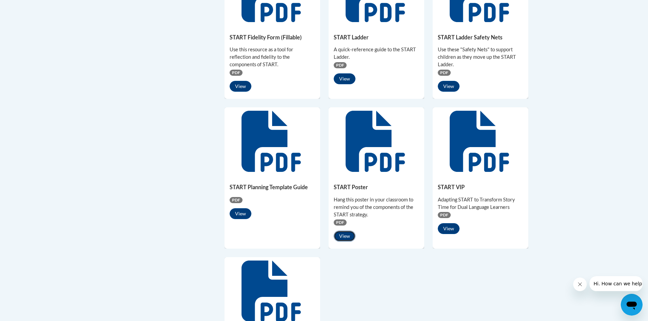
click at [342, 235] on button "View" at bounding box center [345, 236] width 22 height 11
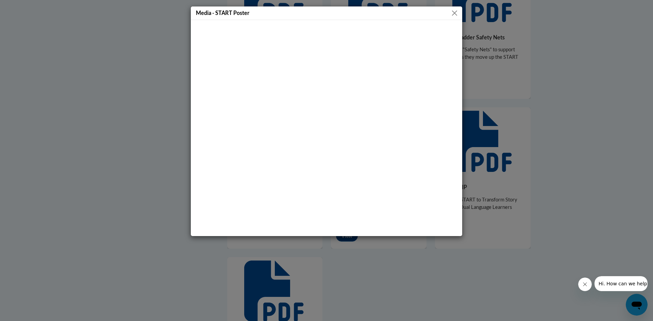
click at [454, 13] on button "Close" at bounding box center [454, 13] width 9 height 9
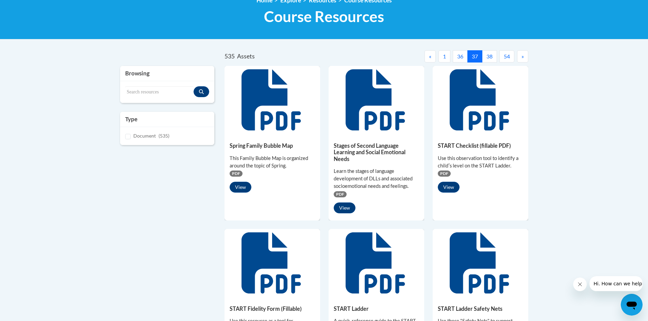
scroll to position [102, 0]
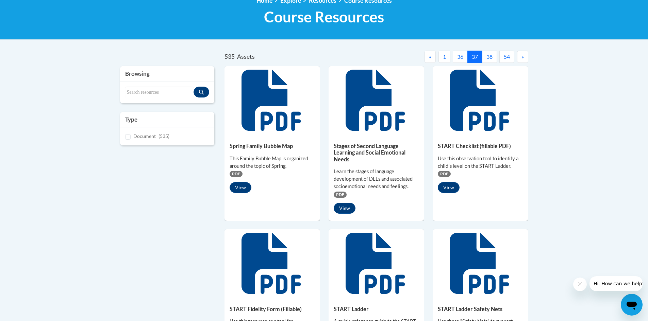
click at [460, 54] on button "36" at bounding box center [460, 57] width 15 height 12
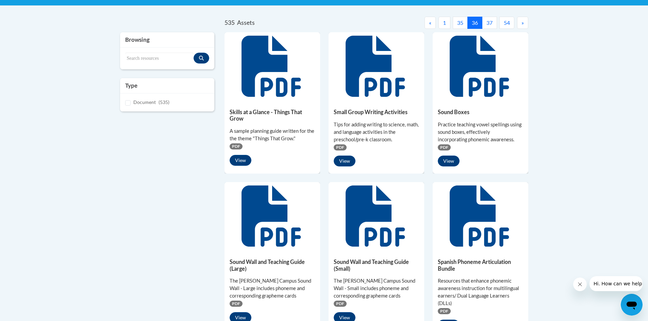
scroll to position [0, 0]
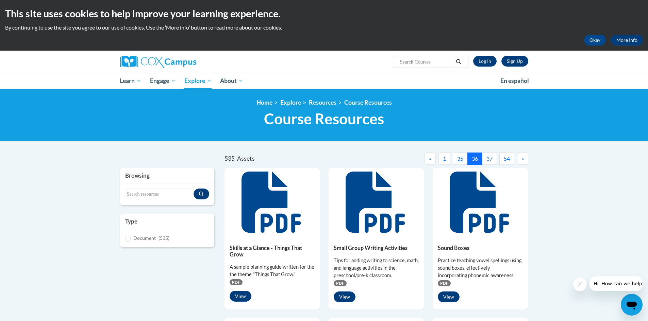
click at [457, 156] on button "35" at bounding box center [460, 159] width 15 height 12
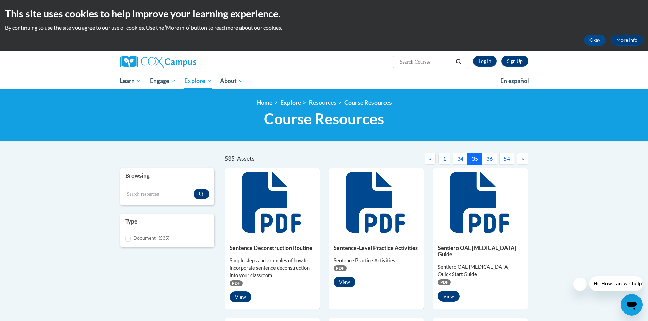
click at [460, 159] on button "34" at bounding box center [460, 159] width 15 height 12
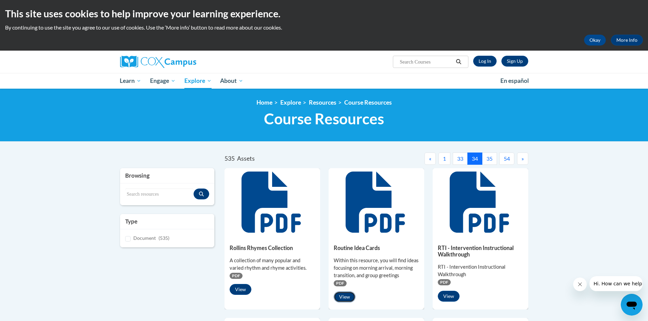
click at [347, 296] on button "View" at bounding box center [345, 297] width 22 height 11
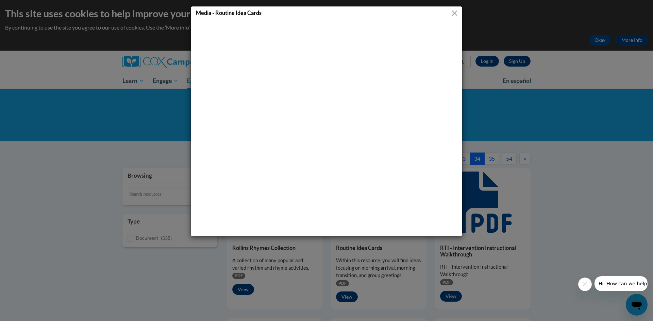
click at [455, 15] on button "Close" at bounding box center [454, 13] width 9 height 9
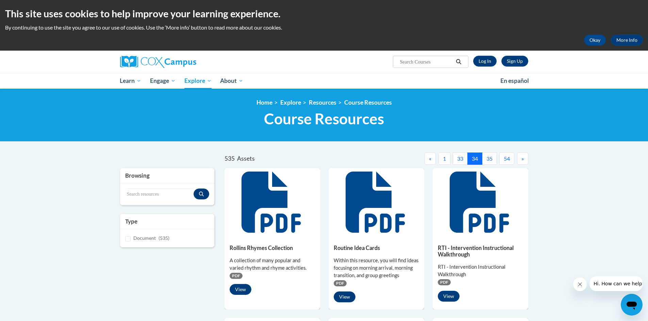
click at [461, 160] on button "33" at bounding box center [460, 159] width 15 height 12
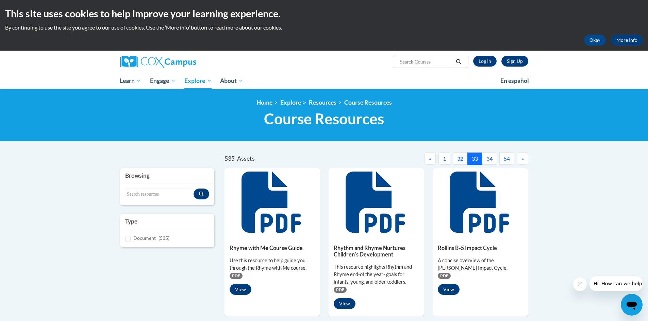
click at [459, 158] on button "32" at bounding box center [460, 159] width 15 height 12
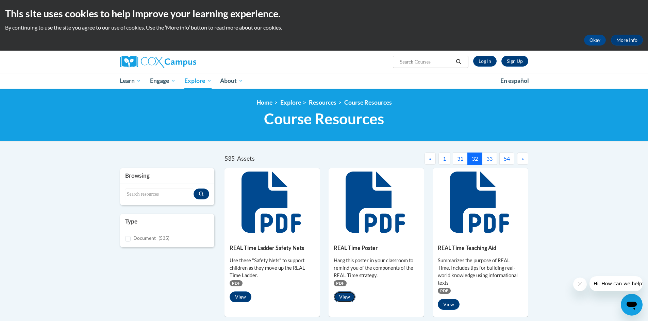
click at [342, 295] on button "View" at bounding box center [345, 297] width 22 height 11
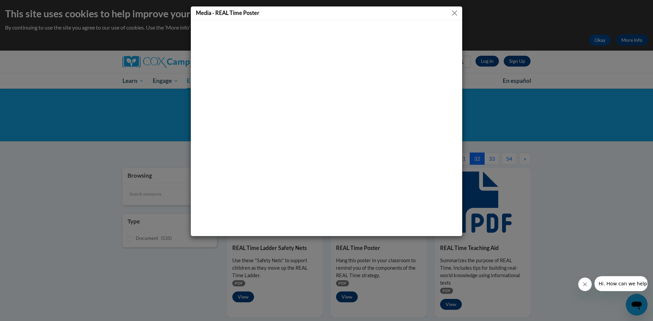
click at [456, 12] on button "Close" at bounding box center [454, 13] width 9 height 9
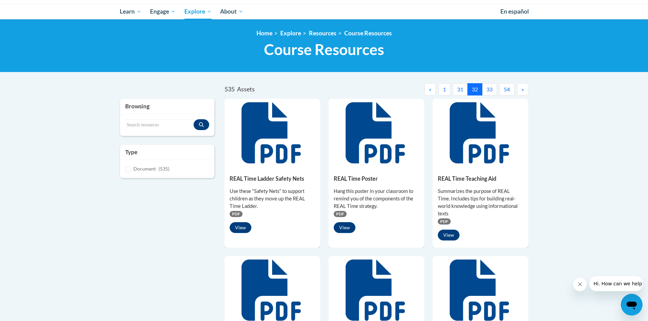
scroll to position [68, 0]
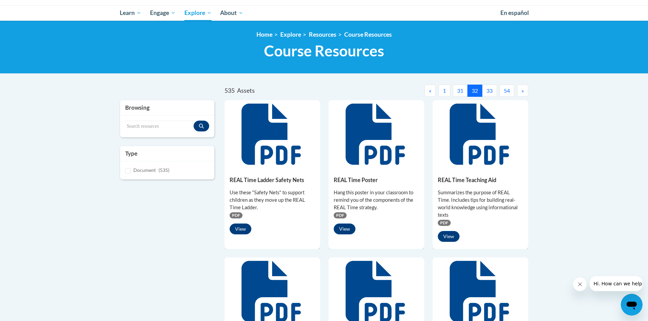
click at [455, 90] on button "31" at bounding box center [460, 91] width 15 height 12
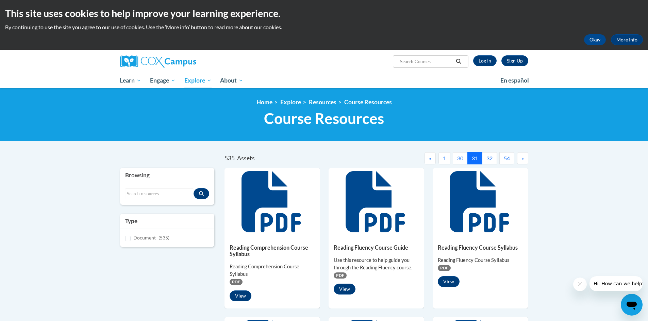
scroll to position [0, 0]
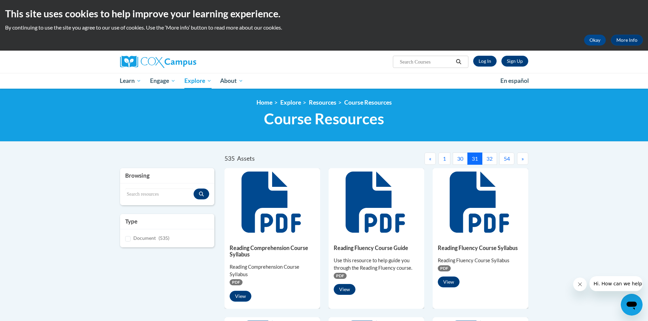
click at [456, 158] on button "30" at bounding box center [460, 159] width 15 height 12
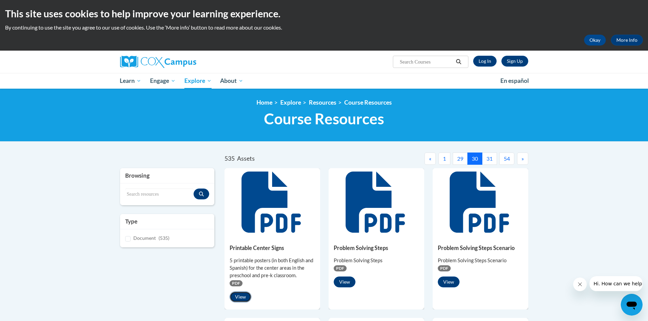
click at [240, 299] on button "View" at bounding box center [241, 297] width 22 height 11
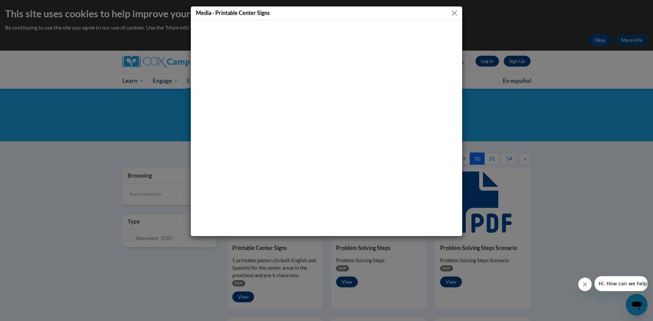
click at [457, 15] on button "Close" at bounding box center [454, 13] width 9 height 9
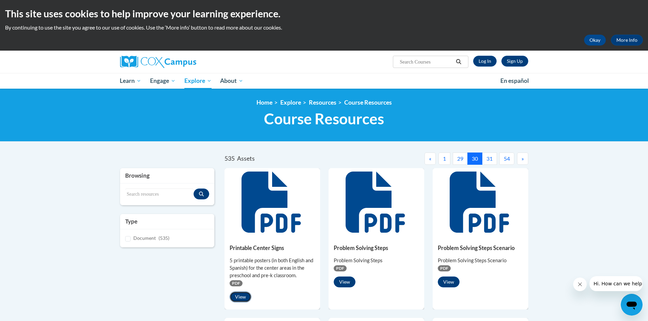
click at [239, 296] on button "View" at bounding box center [241, 297] width 22 height 11
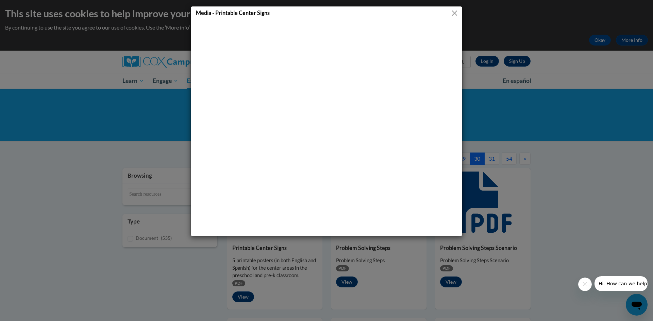
click at [455, 12] on button "Close" at bounding box center [454, 13] width 9 height 9
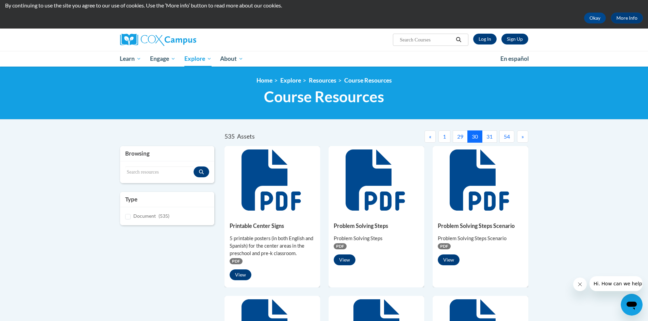
scroll to position [34, 0]
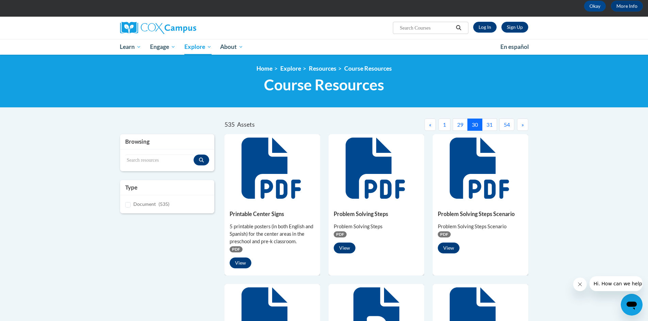
click at [457, 123] on button "29" at bounding box center [460, 125] width 15 height 12
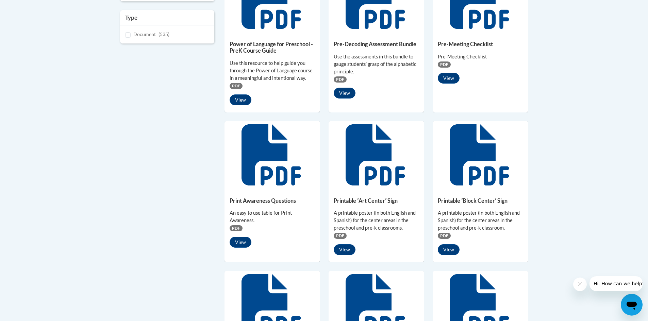
scroll to position [238, 0]
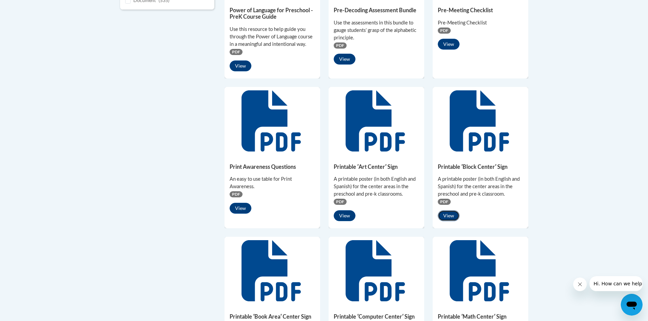
click at [445, 216] on button "View" at bounding box center [449, 216] width 22 height 11
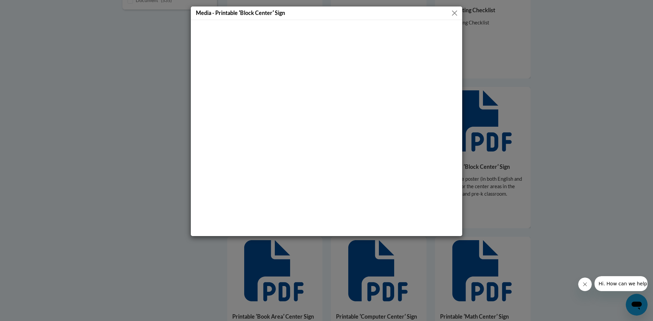
click at [455, 14] on button "Close" at bounding box center [454, 13] width 9 height 9
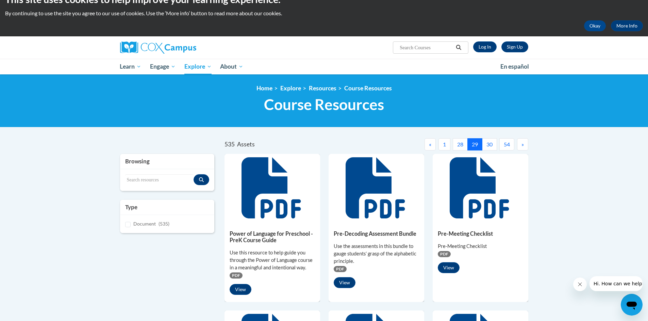
scroll to position [0, 0]
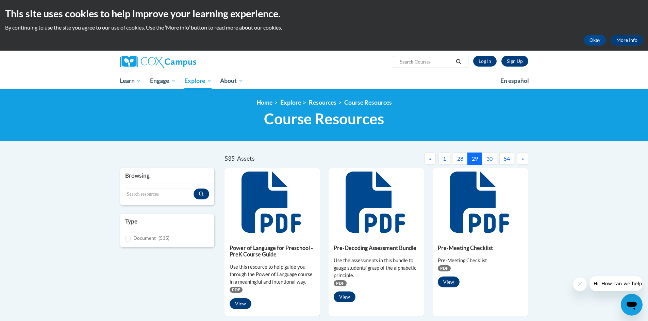
click at [489, 160] on button "30" at bounding box center [489, 159] width 15 height 12
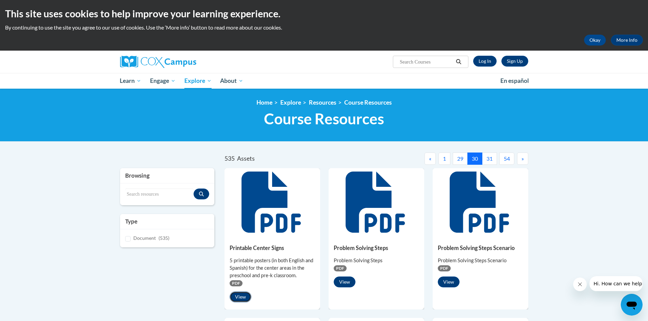
click at [242, 296] on button "View" at bounding box center [241, 297] width 22 height 11
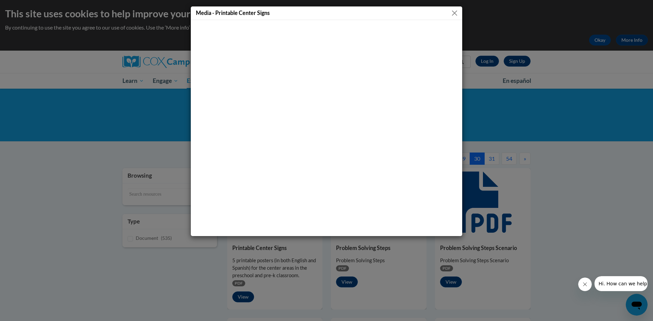
click at [456, 16] on button "Close" at bounding box center [454, 13] width 9 height 9
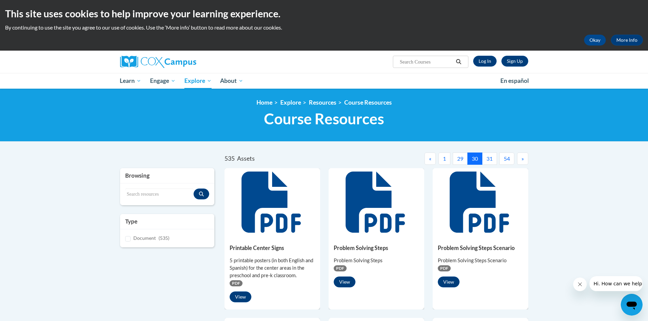
click at [457, 156] on button "29" at bounding box center [460, 159] width 15 height 12
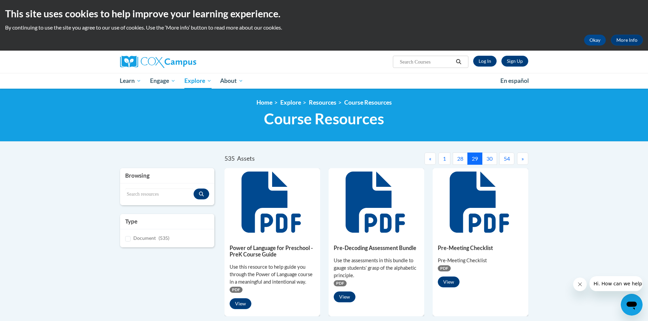
click at [461, 158] on button "28" at bounding box center [460, 159] width 15 height 12
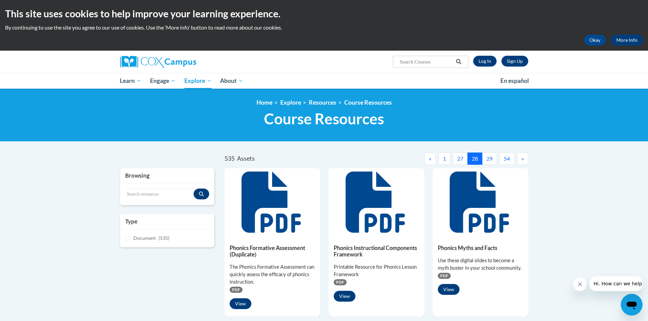
click at [461, 156] on button "27" at bounding box center [460, 159] width 15 height 12
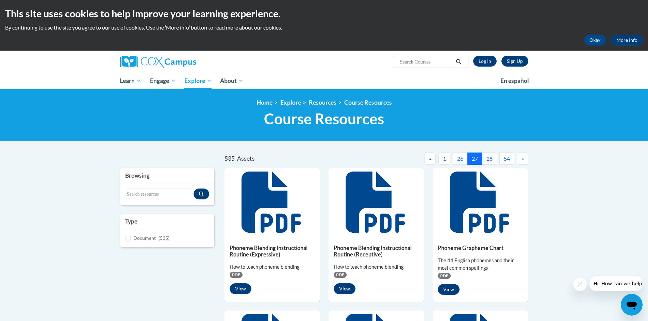
click at [459, 158] on button "26" at bounding box center [460, 159] width 15 height 12
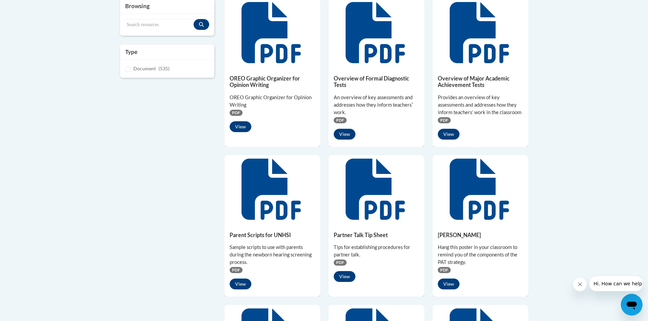
scroll to position [170, 0]
click at [454, 285] on button "View" at bounding box center [449, 284] width 22 height 11
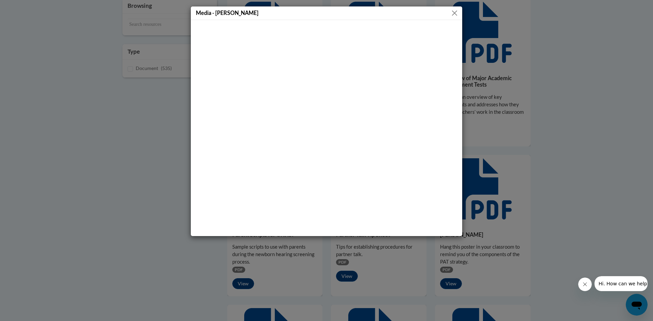
click at [457, 13] on button "Close" at bounding box center [454, 13] width 9 height 9
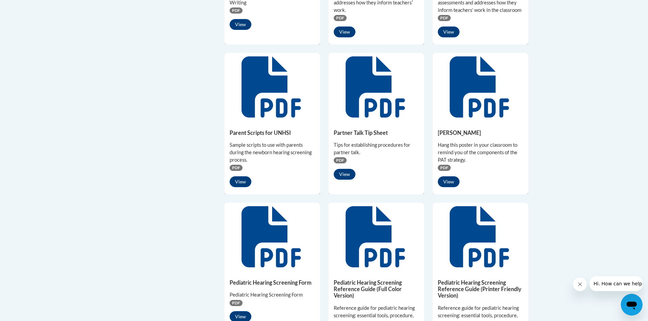
scroll to position [34, 0]
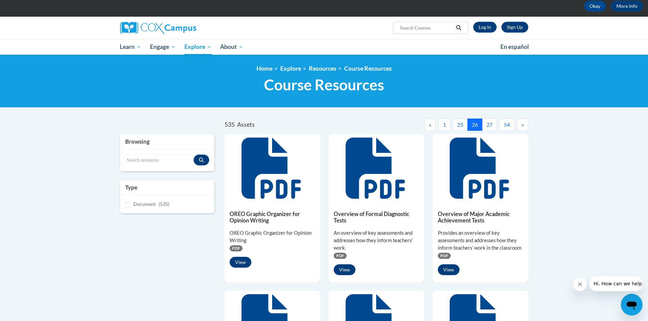
click at [461, 124] on button "25" at bounding box center [460, 125] width 15 height 12
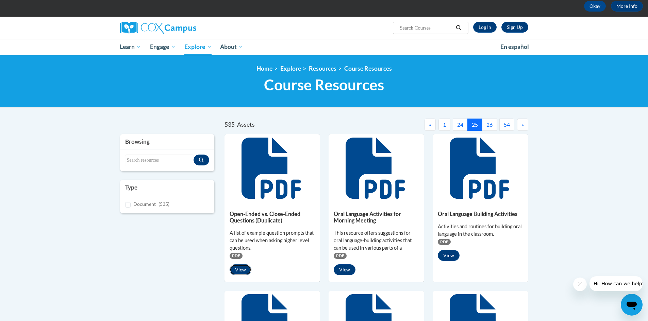
click at [244, 270] on button "View" at bounding box center [241, 270] width 22 height 11
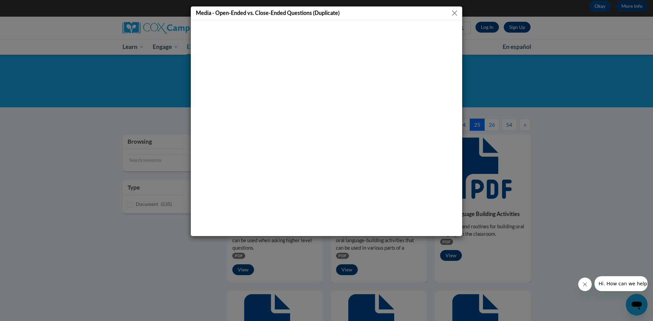
click at [455, 13] on button "Close" at bounding box center [454, 13] width 9 height 9
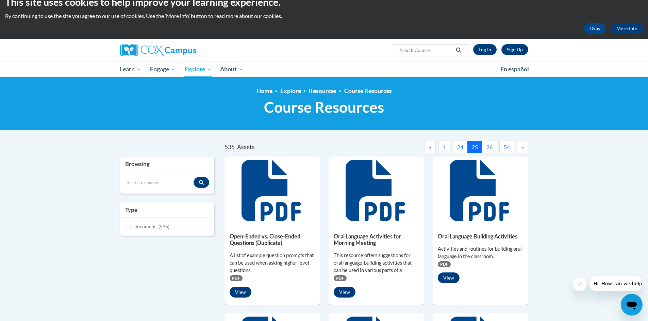
scroll to position [0, 0]
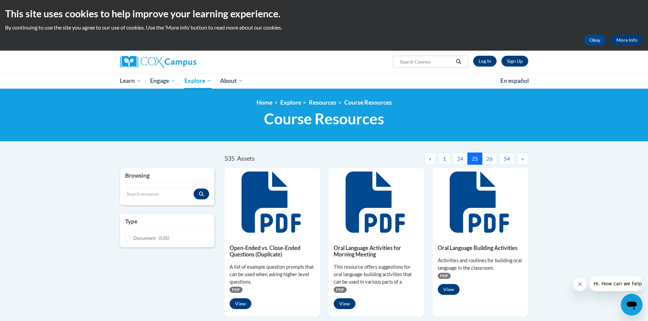
click at [458, 158] on button "24" at bounding box center [460, 159] width 15 height 12
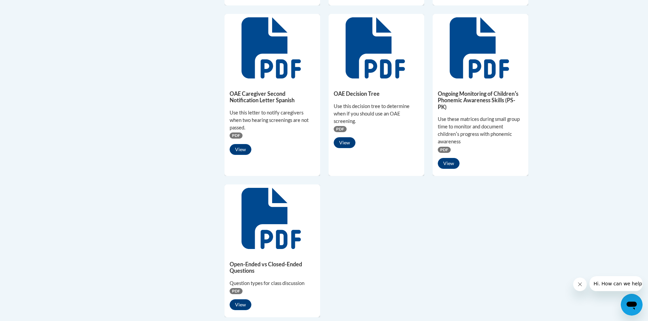
scroll to position [510, 0]
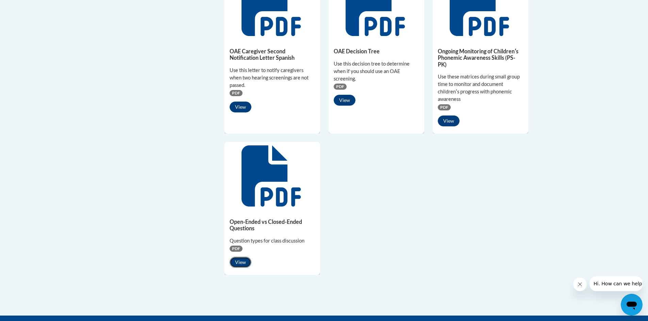
click at [236, 263] on button "View" at bounding box center [241, 262] width 22 height 11
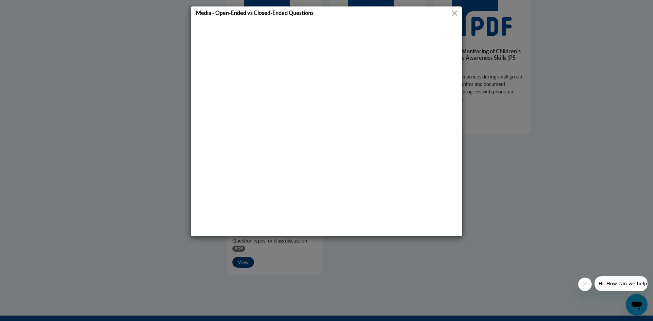
click at [457, 15] on button "Close" at bounding box center [454, 13] width 9 height 9
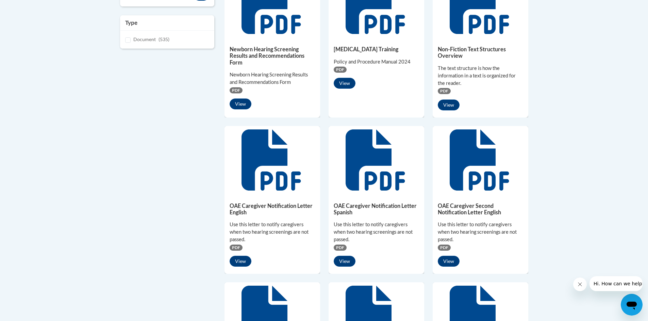
scroll to position [68, 0]
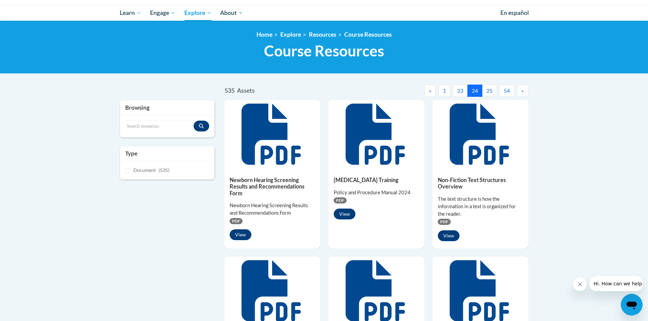
click at [459, 90] on button "23" at bounding box center [460, 91] width 15 height 12
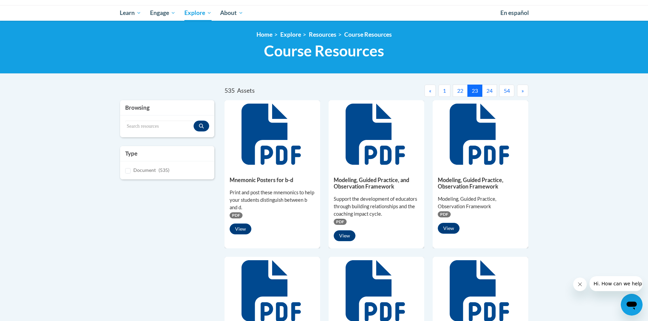
click at [460, 89] on button "22" at bounding box center [460, 91] width 15 height 12
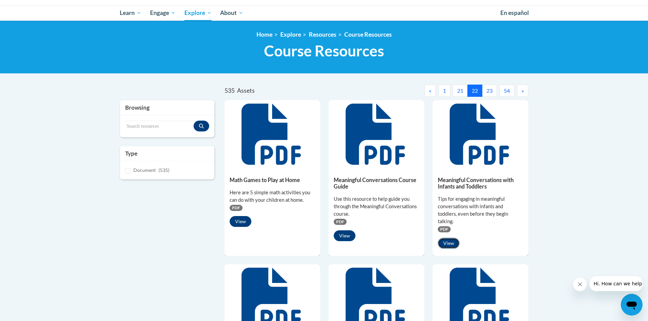
click at [450, 244] on button "View" at bounding box center [449, 243] width 22 height 11
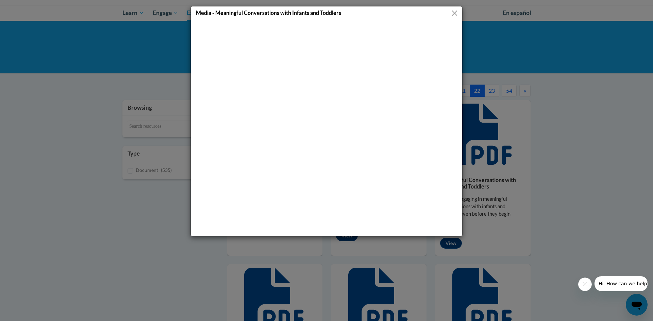
click at [454, 10] on button "Close" at bounding box center [454, 13] width 9 height 9
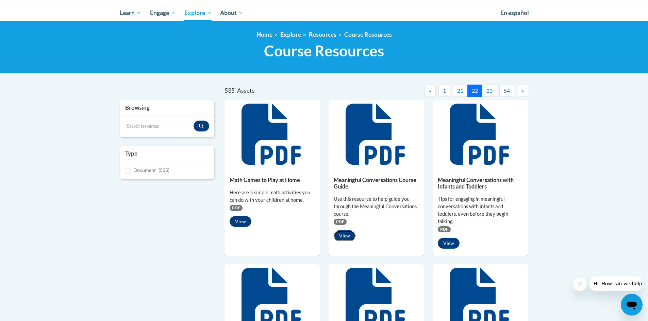
click at [342, 234] on button "View" at bounding box center [345, 236] width 22 height 11
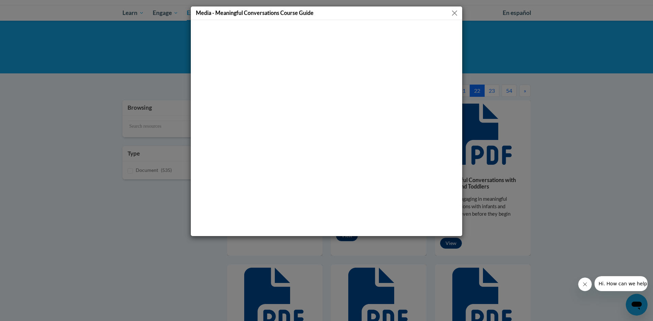
click at [455, 11] on button "Close" at bounding box center [454, 13] width 9 height 9
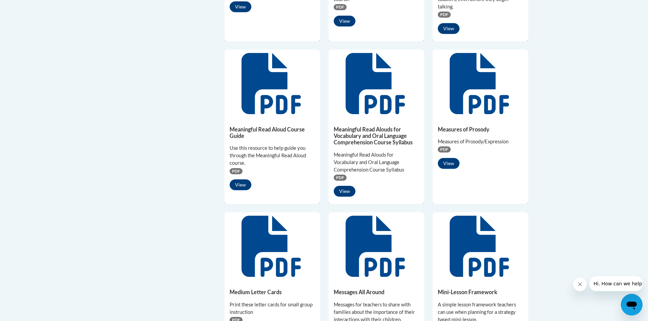
scroll to position [136, 0]
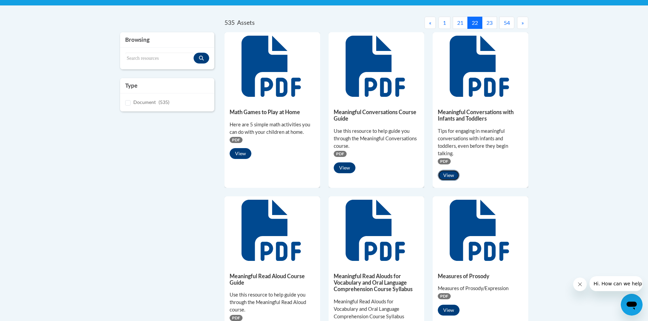
click at [450, 178] on button "View" at bounding box center [449, 175] width 22 height 11
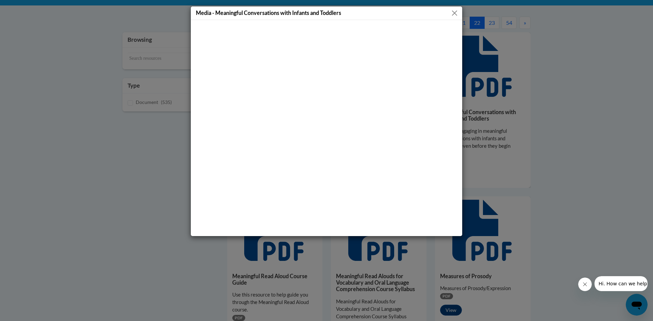
click at [451, 12] on button "Close" at bounding box center [454, 13] width 9 height 9
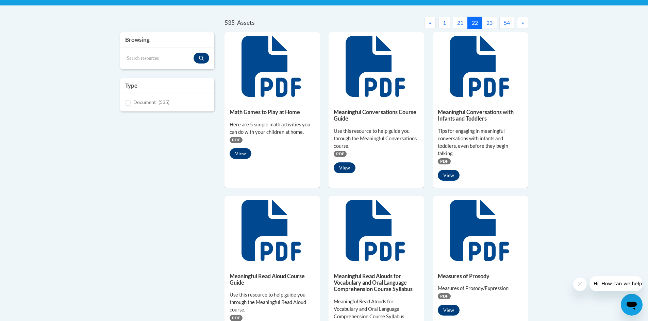
click at [458, 23] on button "21" at bounding box center [460, 23] width 15 height 12
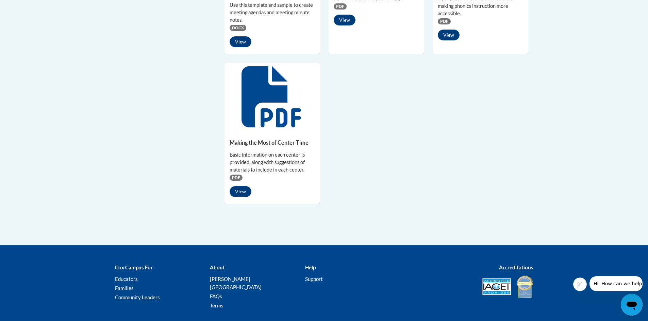
scroll to position [578, 0]
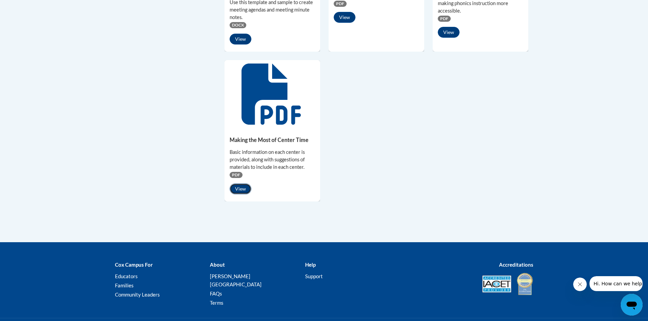
click at [241, 190] on button "View" at bounding box center [241, 189] width 22 height 11
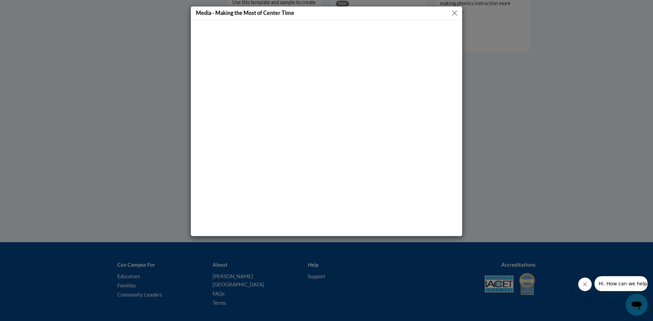
click at [457, 12] on button "Close" at bounding box center [454, 13] width 9 height 9
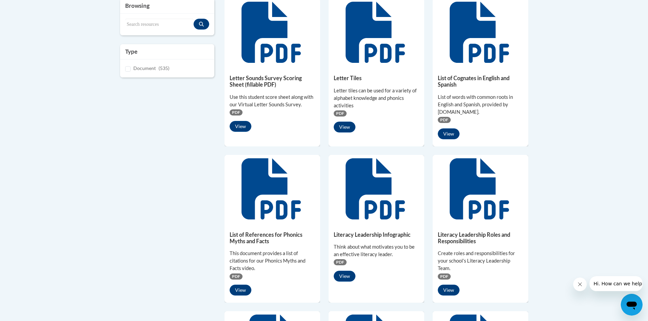
scroll to position [136, 0]
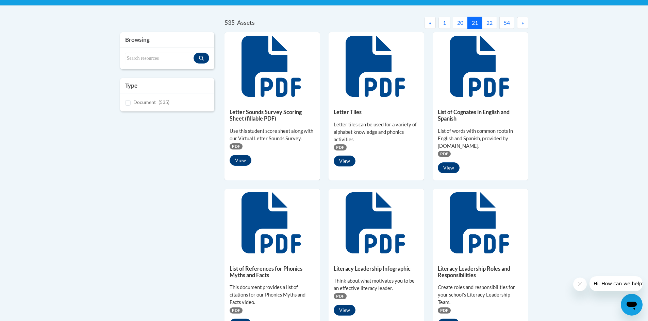
click at [460, 20] on button "20" at bounding box center [460, 23] width 15 height 12
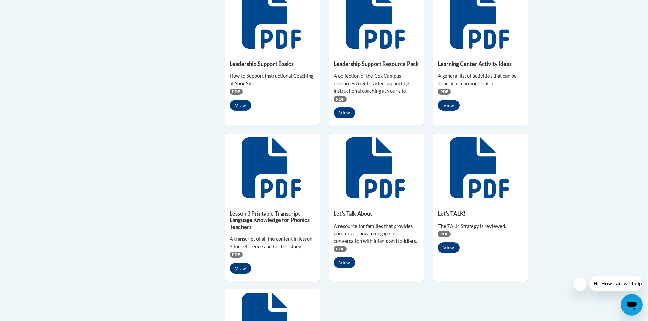
scroll to position [374, 0]
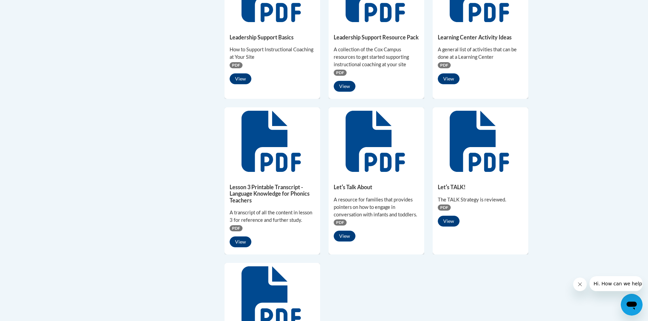
click at [459, 228] on div "Letʹs TALK! The TALK Strategy is reviewed. PDF View" at bounding box center [481, 203] width 96 height 56
click at [450, 220] on button "View" at bounding box center [449, 221] width 22 height 11
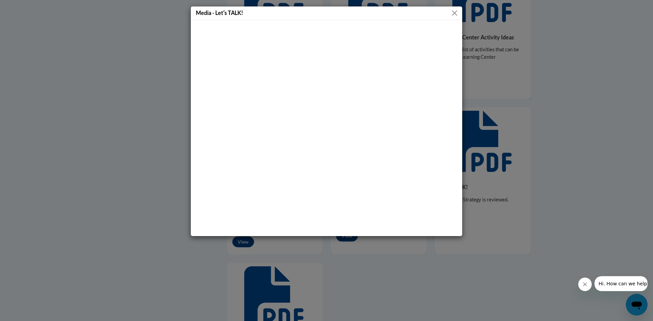
click at [458, 12] on button "Close" at bounding box center [454, 13] width 9 height 9
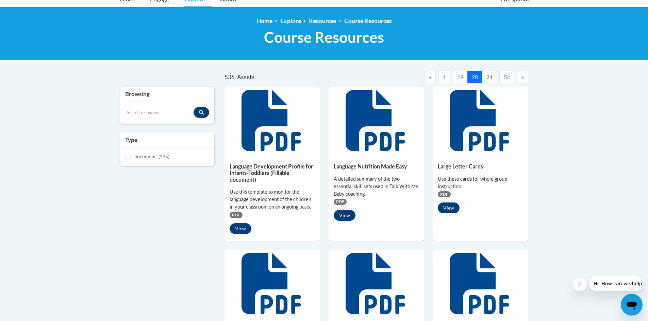
scroll to position [68, 0]
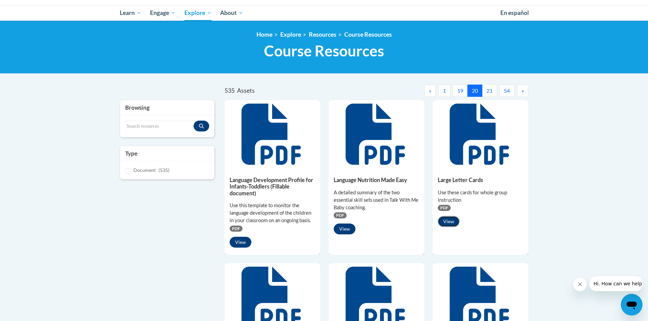
click at [455, 220] on button "View" at bounding box center [449, 221] width 22 height 11
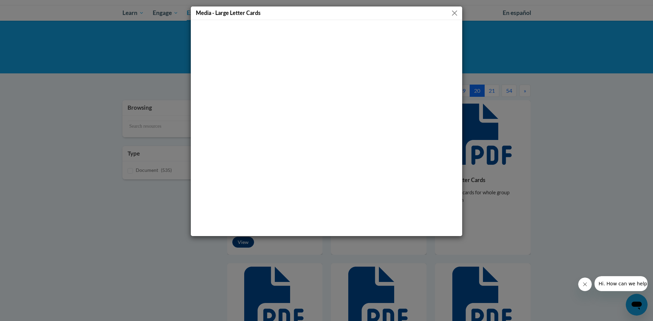
click at [453, 18] on div "Media - Large Letter Cards" at bounding box center [326, 13] width 271 height 14
click at [456, 13] on button "Close" at bounding box center [454, 13] width 9 height 9
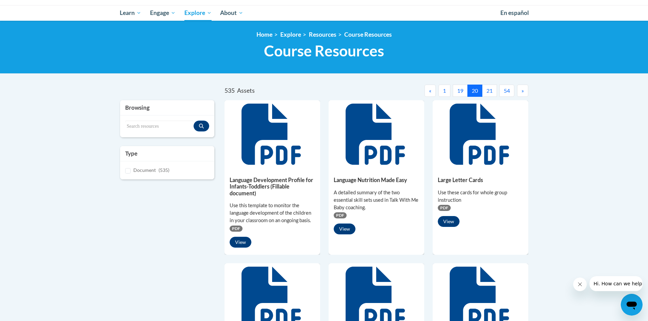
click at [457, 88] on button "19" at bounding box center [460, 91] width 15 height 12
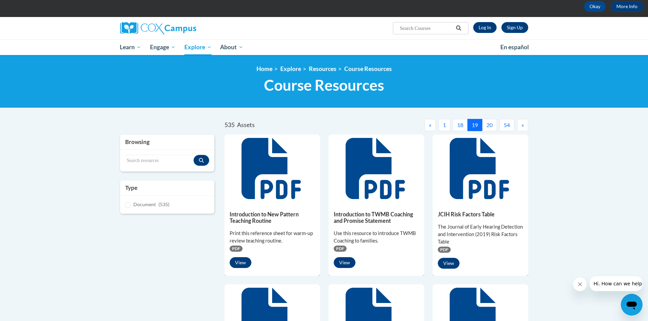
scroll to position [0, 0]
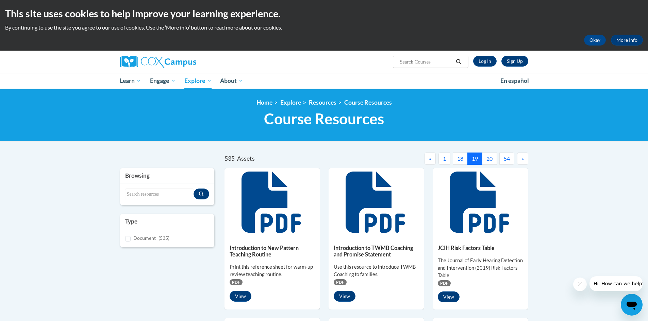
click at [459, 159] on button "18" at bounding box center [460, 159] width 15 height 12
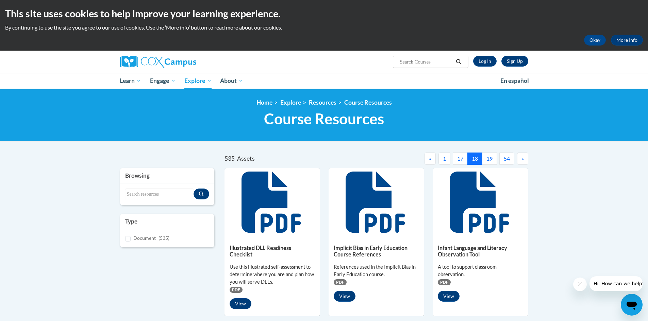
click at [459, 158] on button "17" at bounding box center [460, 159] width 15 height 12
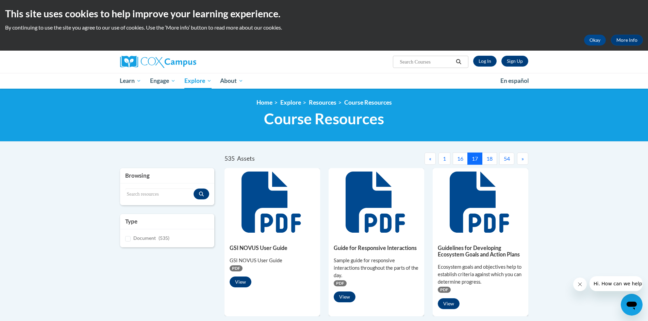
click at [461, 159] on button "16" at bounding box center [460, 159] width 15 height 12
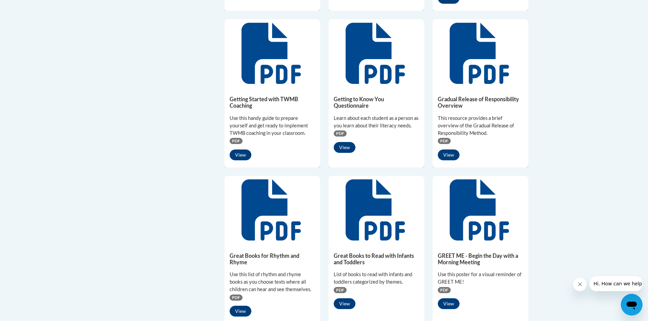
scroll to position [374, 0]
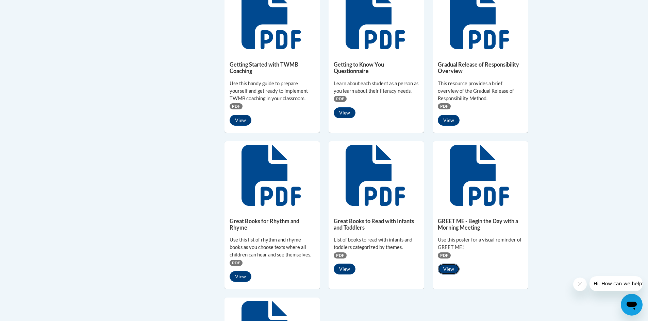
click at [447, 264] on button "View" at bounding box center [449, 269] width 22 height 11
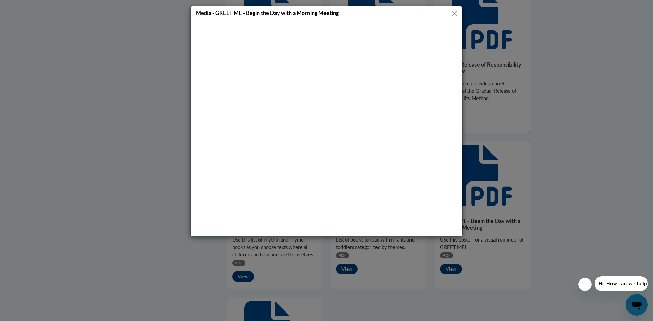
click at [456, 13] on button "Close" at bounding box center [454, 13] width 9 height 9
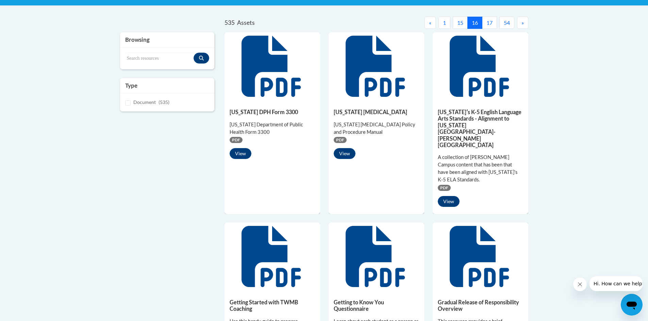
scroll to position [0, 0]
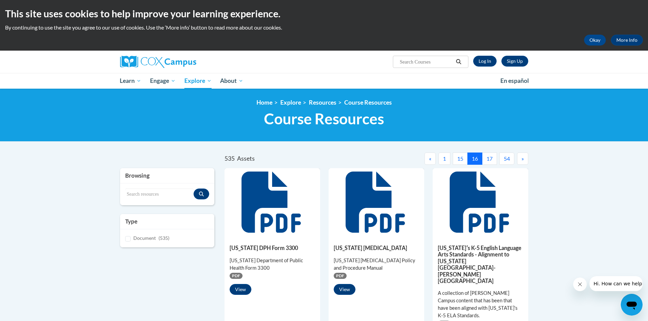
click at [457, 157] on button "15" at bounding box center [460, 159] width 15 height 12
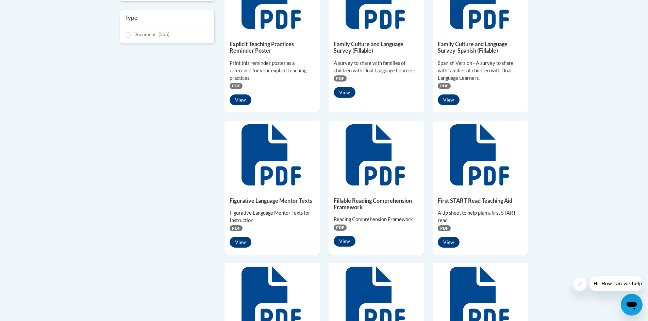
scroll to position [34, 0]
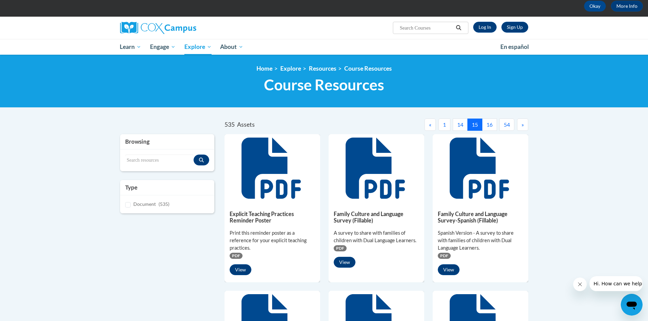
click at [457, 128] on button "14" at bounding box center [460, 125] width 15 height 12
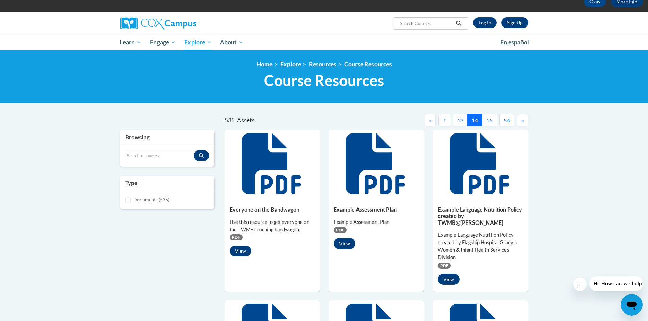
scroll to position [0, 0]
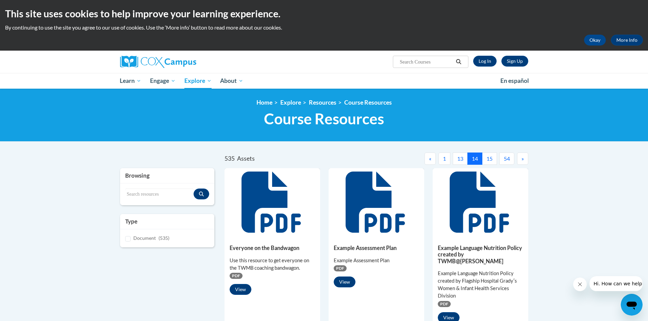
click at [456, 155] on button "13" at bounding box center [460, 159] width 15 height 12
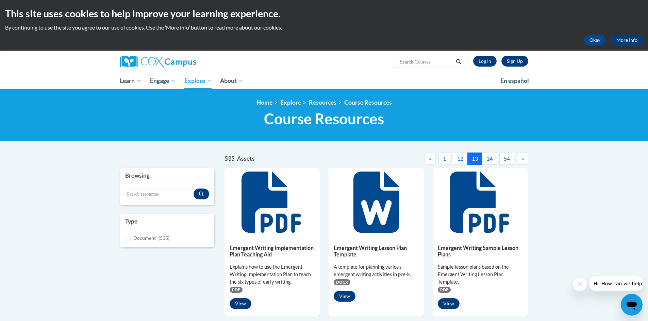
click at [460, 159] on button "12" at bounding box center [460, 159] width 15 height 12
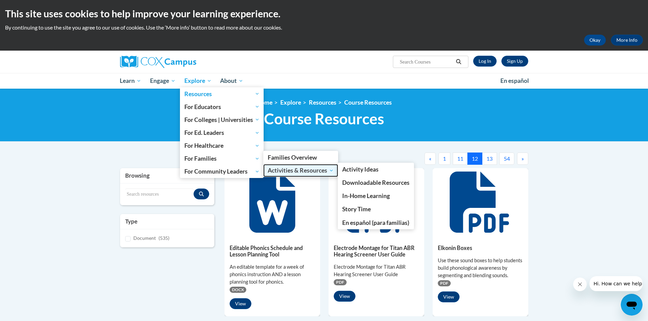
click at [291, 171] on span "Activities & Resources" at bounding box center [301, 171] width 66 height 8
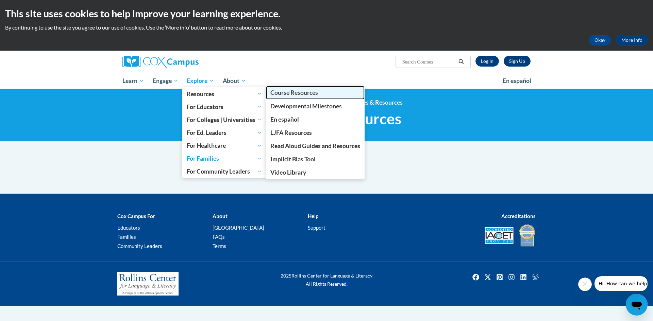
click at [293, 91] on span "Course Resources" at bounding box center [294, 92] width 48 height 7
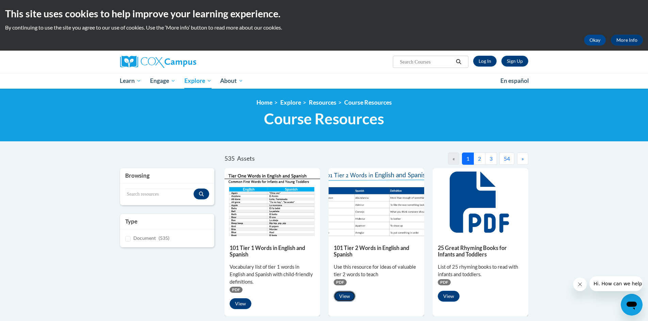
click at [344, 298] on button "View" at bounding box center [345, 296] width 22 height 11
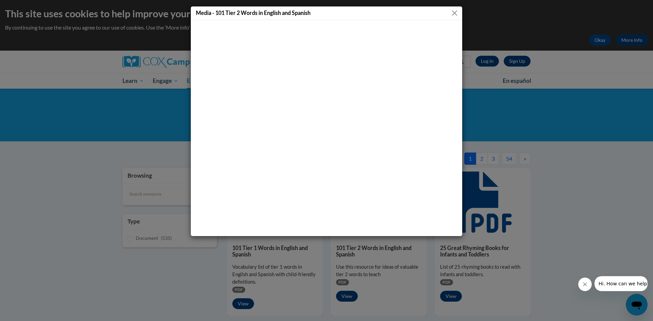
click at [455, 16] on button "Close" at bounding box center [454, 13] width 9 height 9
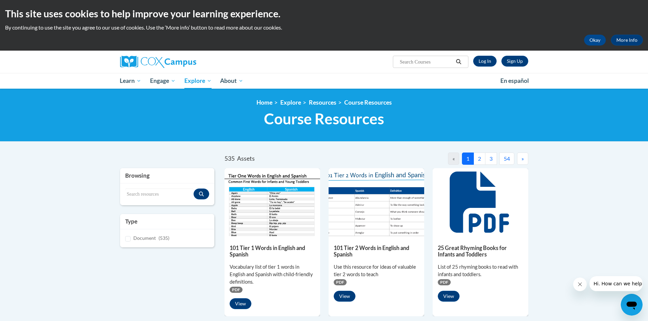
click at [412, 62] on input "Search..." at bounding box center [426, 62] width 54 height 8
type input "Teir 2"
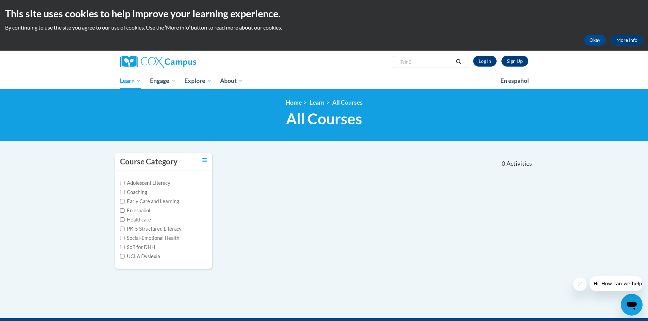
click at [404, 63] on input "Teir 2" at bounding box center [426, 62] width 54 height 8
type input "Tier 2"
click at [459, 62] on icon "Search" at bounding box center [458, 61] width 6 height 5
type input "Tier 2"
click at [456, 60] on icon "Search" at bounding box center [458, 61] width 6 height 5
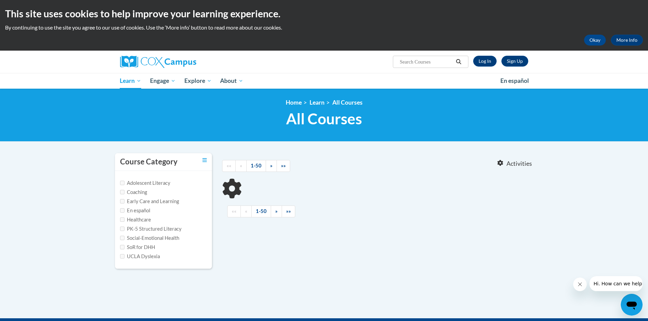
type input "Tier 2"
click at [123, 203] on input "Early Care and Learning" at bounding box center [122, 201] width 4 height 4
checkbox input "true"
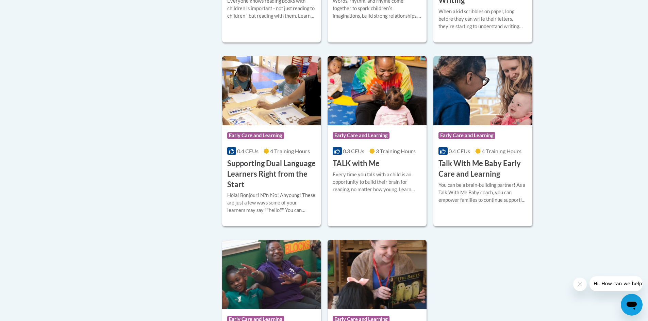
scroll to position [850, 0]
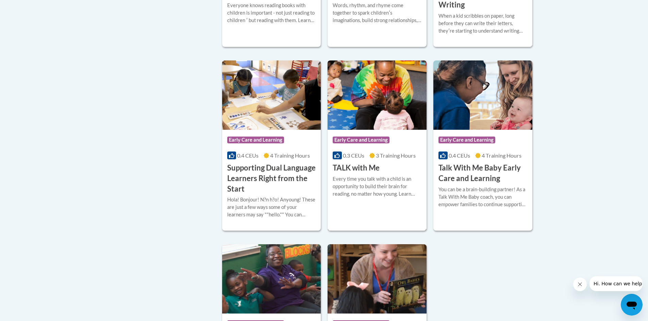
click at [356, 173] on h3 "TALK with Me" at bounding box center [356, 168] width 47 height 11
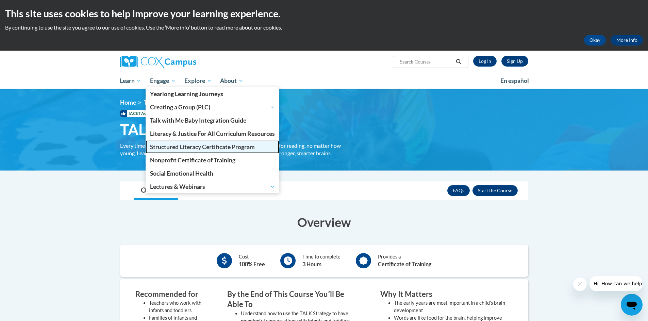
click at [189, 149] on span "Structured Literacy Certificate Program" at bounding box center [202, 147] width 105 height 7
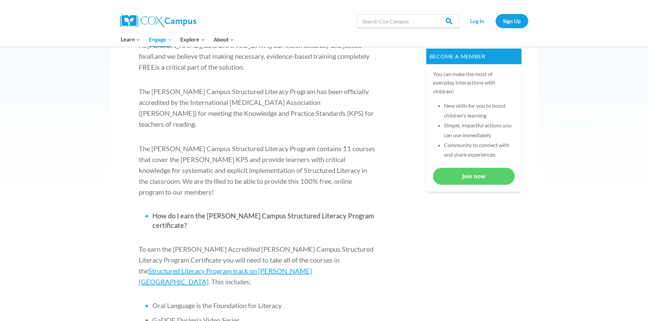
scroll to position [204, 0]
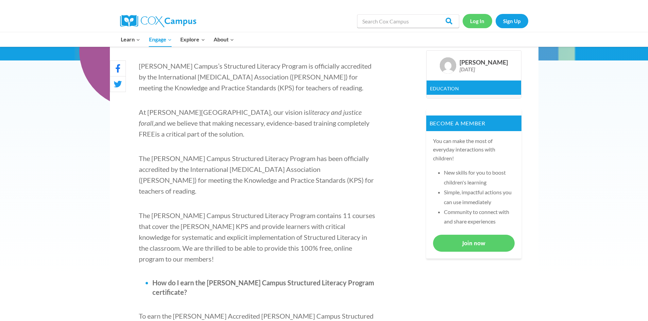
click at [476, 19] on link "Log In" at bounding box center [478, 21] width 30 height 14
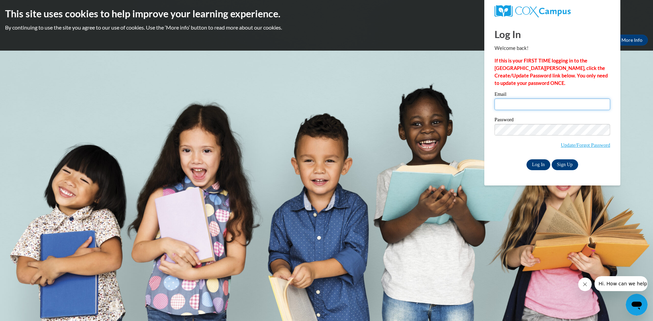
type input "[EMAIL_ADDRESS][DOMAIN_NAME]"
click at [533, 163] on input "Log In" at bounding box center [538, 164] width 24 height 11
